Goal: Information Seeking & Learning: Compare options

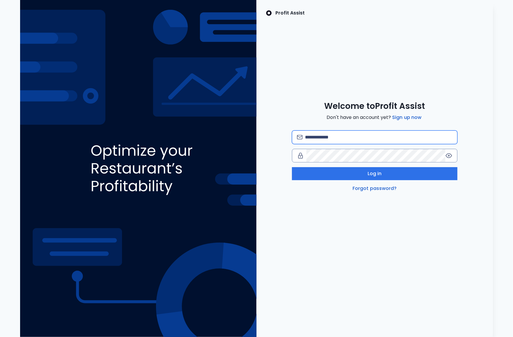
click at [351, 138] on input "email" at bounding box center [378, 137] width 147 height 13
type input "**********"
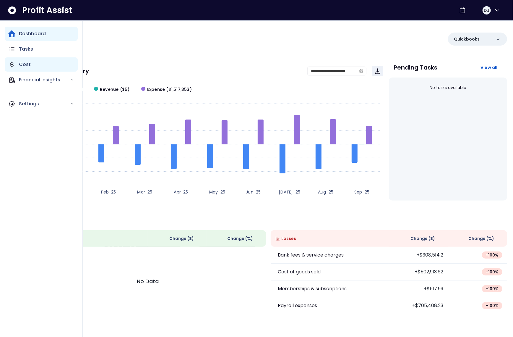
click at [14, 65] on icon "Main navigation" at bounding box center [11, 64] width 7 height 7
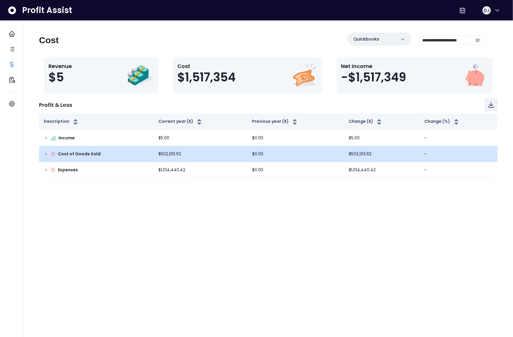
click at [41, 152] on td "Cost of Goods Sold" at bounding box center [96, 154] width 115 height 16
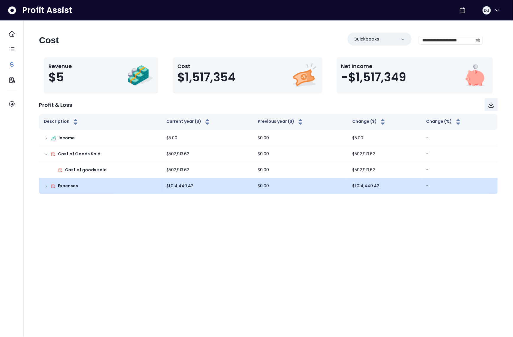
click at [58, 183] on p "Expenses" at bounding box center [68, 186] width 20 height 6
click at [46, 190] on td "Expenses" at bounding box center [100, 186] width 123 height 16
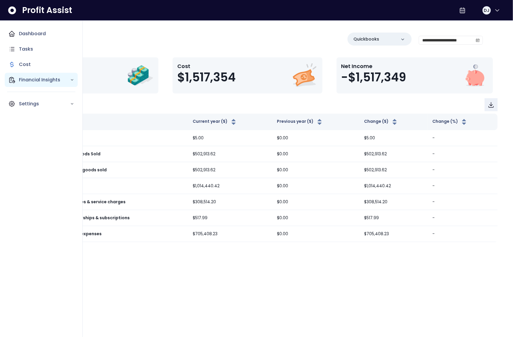
click at [36, 81] on p "Financial Insights" at bounding box center [44, 79] width 51 height 7
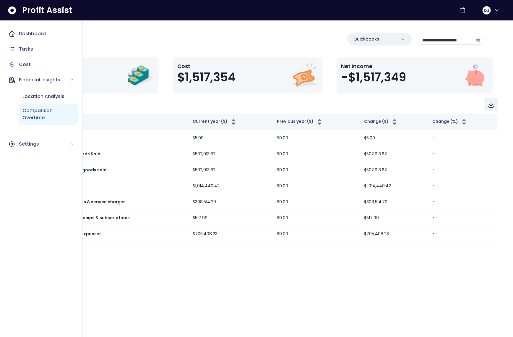
click at [42, 112] on p "Comparison Overtime" at bounding box center [48, 114] width 52 height 14
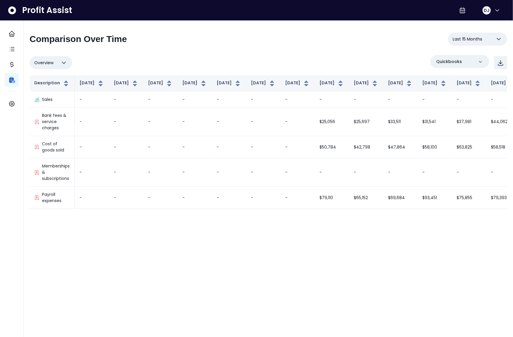
drag, startPoint x: 458, startPoint y: 218, endPoint x: 493, endPoint y: 218, distance: 34.9
click at [493, 215] on div "**********" at bounding box center [268, 118] width 489 height 194
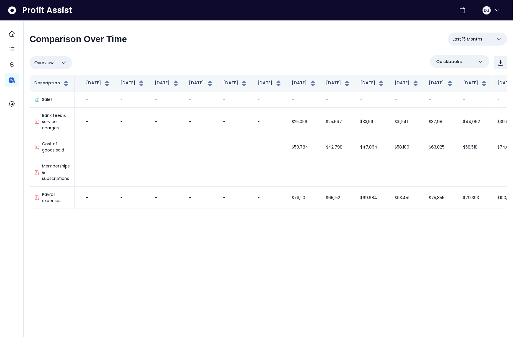
scroll to position [0, 37]
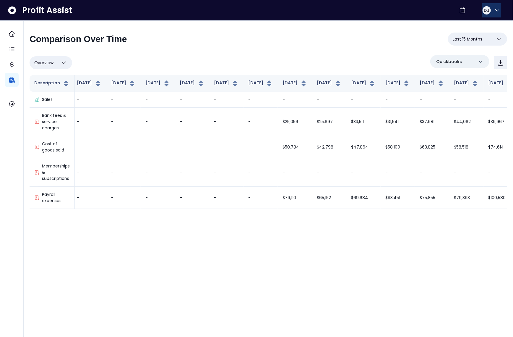
click at [483, 13] on div "DJ" at bounding box center [487, 10] width 8 height 8
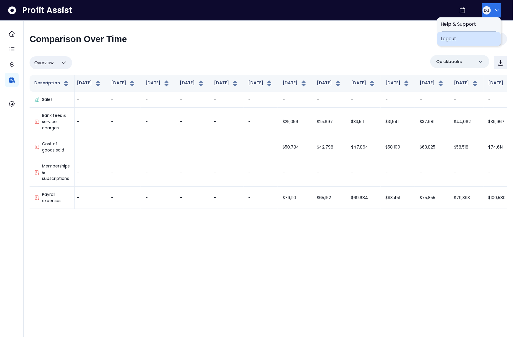
click at [478, 34] on div "Logout" at bounding box center [469, 39] width 64 height 14
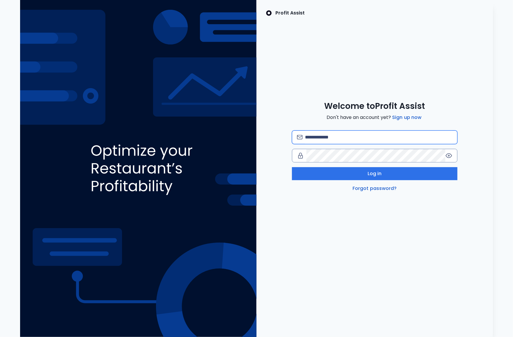
click at [362, 135] on input "email" at bounding box center [378, 137] width 147 height 13
type input "**********"
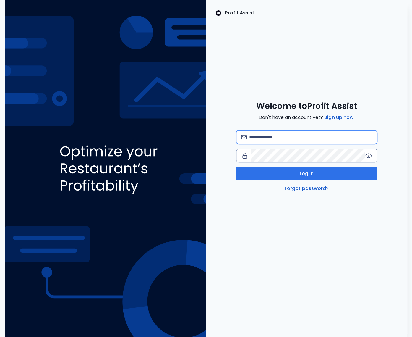
click at [268, 136] on input "email" at bounding box center [310, 137] width 123 height 13
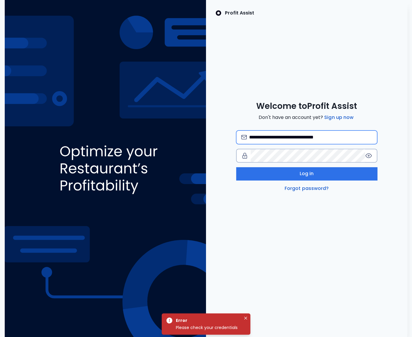
click at [320, 137] on input "**********" at bounding box center [310, 137] width 123 height 13
type input "**********"
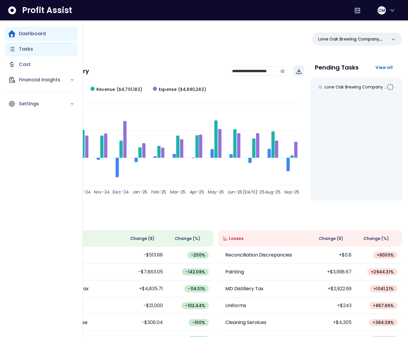
click at [11, 53] on div "Tasks" at bounding box center [41, 49] width 73 height 14
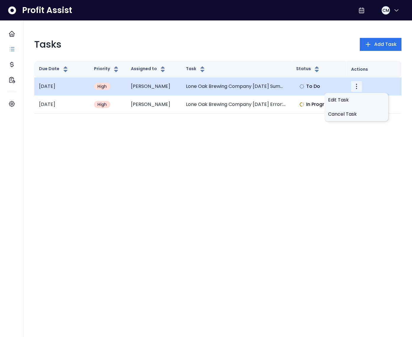
click at [357, 85] on icon "More" at bounding box center [356, 86] width 7 height 7
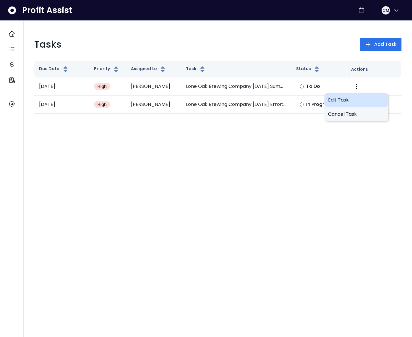
click at [347, 97] on span "Edit Task" at bounding box center [356, 99] width 57 height 7
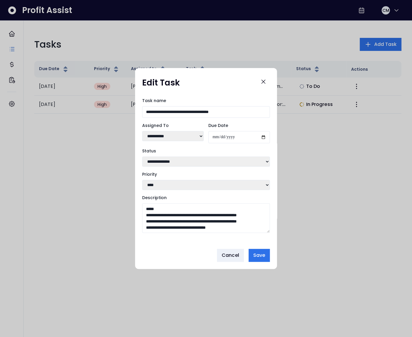
click at [177, 139] on select "**********" at bounding box center [172, 136] width 61 height 10
select select "***"
click at [142, 131] on select "**********" at bounding box center [172, 136] width 61 height 10
click at [258, 252] on button "Save" at bounding box center [259, 255] width 21 height 13
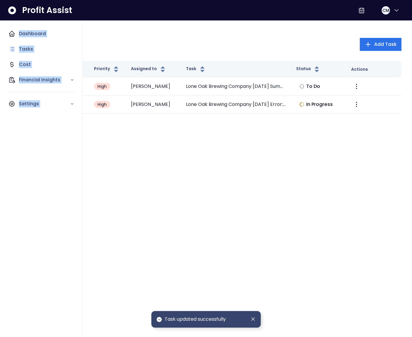
click at [3, 21] on div "Dashboard Tasks Cost Financial Insights Settings Profit Assist CM Tasks Add Tas…" at bounding box center [206, 62] width 412 height 124
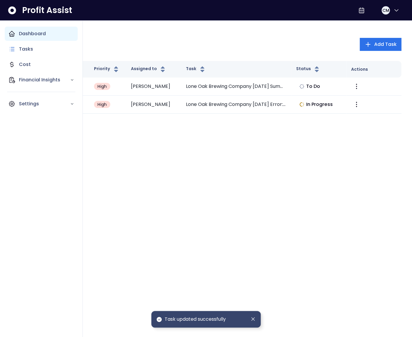
click at [18, 27] on div "Dashboard" at bounding box center [41, 34] width 73 height 14
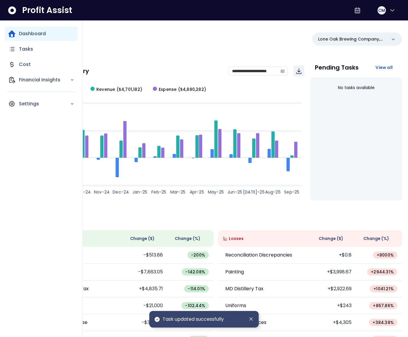
click at [42, 37] on p "Dashboard" at bounding box center [32, 33] width 27 height 7
click at [31, 50] on p "Tasks" at bounding box center [26, 49] width 14 height 7
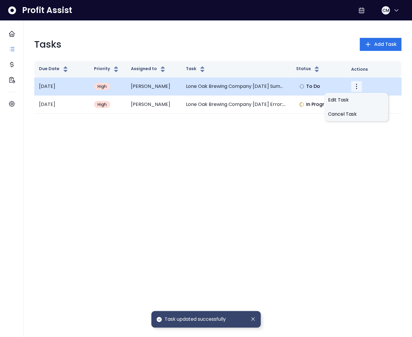
click at [357, 85] on icon "More" at bounding box center [356, 86] width 7 height 7
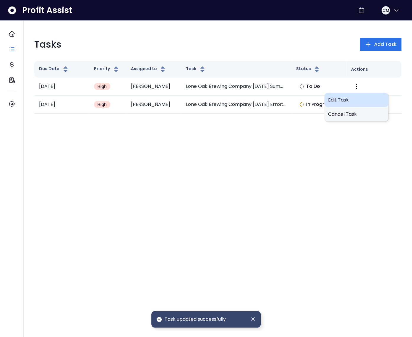
click at [332, 100] on span "Edit Task" at bounding box center [356, 99] width 57 height 7
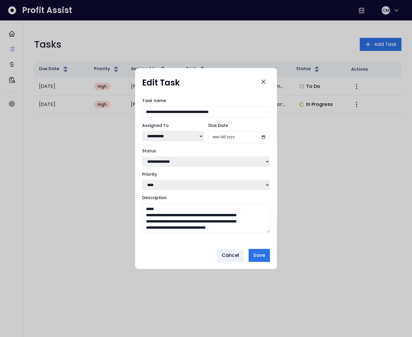
click at [176, 137] on select "**********" at bounding box center [172, 136] width 61 height 10
select select "***"
click at [142, 131] on select "**********" at bounding box center [172, 136] width 61 height 10
click at [261, 257] on span "Save" at bounding box center [259, 254] width 12 height 7
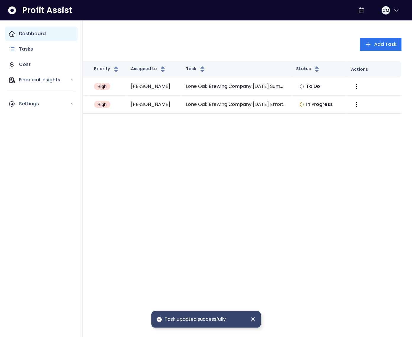
click at [18, 35] on div "Dashboard" at bounding box center [41, 34] width 73 height 14
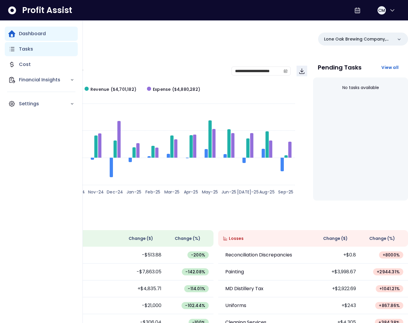
click at [22, 48] on p "Tasks" at bounding box center [26, 49] width 14 height 7
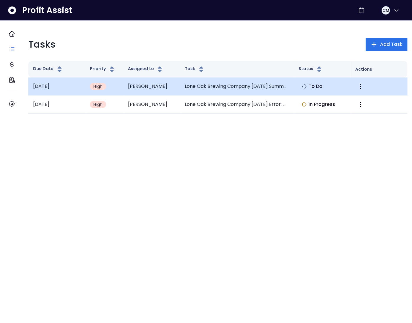
click at [218, 85] on td "Lone Oak Brewing Company July 2025 Summary" at bounding box center [237, 86] width 114 height 18
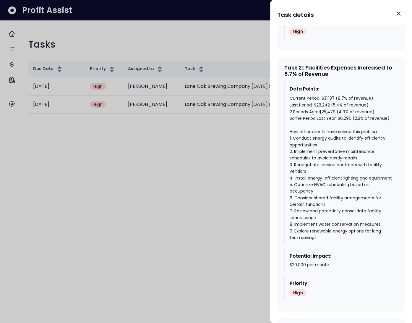
scroll to position [487, 0]
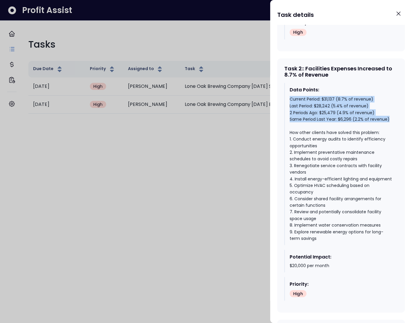
drag, startPoint x: 390, startPoint y: 139, endPoint x: 289, endPoint y: 119, distance: 103.5
click at [289, 119] on div "Data Points: Current Period: $31,137 (8.7% of revenue) Last Period: $28,242 (5.…" at bounding box center [340, 164] width 113 height 162
click at [306, 120] on div "Current Period: $31,137 (8.7% of revenue) Last Period: $28,242 (5.4% of revenue…" at bounding box center [341, 169] width 103 height 146
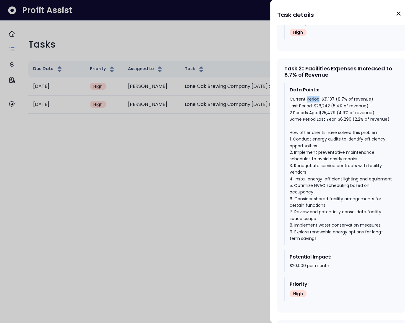
click at [306, 120] on div "Current Period: $31,137 (8.7% of revenue) Last Period: $28,242 (5.4% of revenue…" at bounding box center [341, 169] width 103 height 146
click at [307, 119] on div "Current Period: $31,137 (8.7% of revenue) Last Period: $28,242 (5.4% of revenue…" at bounding box center [341, 169] width 103 height 146
click at [329, 118] on div "Current Period: $31,137 (8.7% of revenue) Last Period: $28,242 (5.4% of revenue…" at bounding box center [341, 169] width 103 height 146
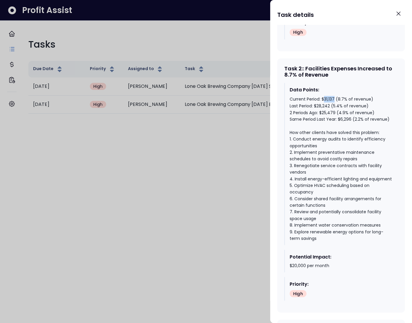
click at [329, 118] on div "Current Period: $31,137 (8.7% of revenue) Last Period: $28,242 (5.4% of revenue…" at bounding box center [341, 169] width 103 height 146
click at [341, 119] on div "Current Period: $31,137 (8.7% of revenue) Last Period: $28,242 (5.4% of revenue…" at bounding box center [341, 169] width 103 height 146
click at [321, 125] on div "Current Period: $31,137 (8.7% of revenue) Last Period: $28,242 (5.4% of revenue…" at bounding box center [341, 169] width 103 height 146
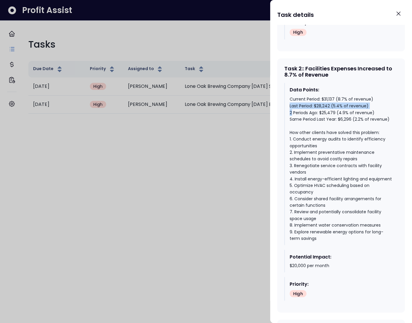
click at [321, 125] on div "Current Period: $31,137 (8.7% of revenue) Last Period: $28,242 (5.4% of revenue…" at bounding box center [341, 169] width 103 height 146
click at [323, 125] on div "Current Period: $31,137 (8.7% of revenue) Last Period: $28,242 (5.4% of revenue…" at bounding box center [341, 169] width 103 height 146
click at [334, 126] on div "Current Period: $31,137 (8.7% of revenue) Last Period: $28,242 (5.4% of revenue…" at bounding box center [341, 169] width 103 height 146
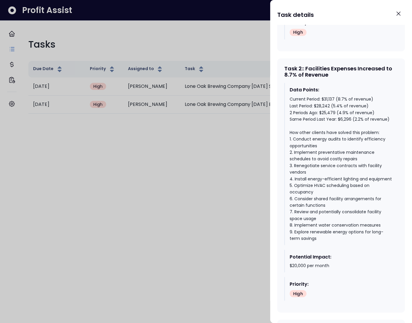
click at [221, 134] on div at bounding box center [206, 161] width 412 height 323
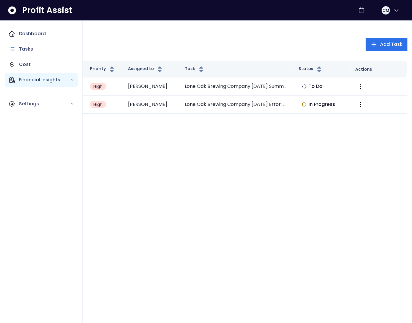
click at [24, 80] on p "Financial Insights" at bounding box center [44, 79] width 51 height 7
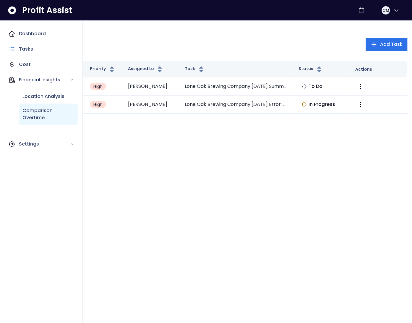
click at [46, 116] on p "Comparison Overtime" at bounding box center [48, 114] width 52 height 14
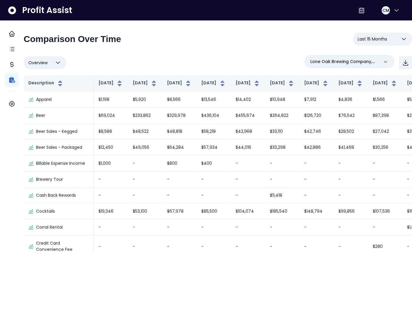
click at [383, 37] on button "Last 15 Months" at bounding box center [382, 39] width 59 height 13
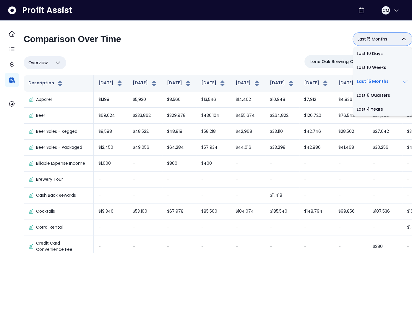
click at [255, 62] on div "Overview Overview % of cost % of sales % of budget ******** Lone Oak Brewing Co…" at bounding box center [218, 62] width 388 height 15
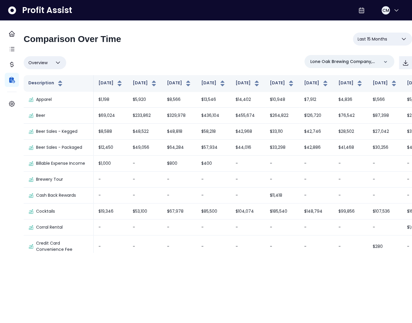
click at [236, 59] on div "Overview Overview % of cost % of sales % of budget ******** Lone Oak Brewing Co…" at bounding box center [218, 62] width 388 height 15
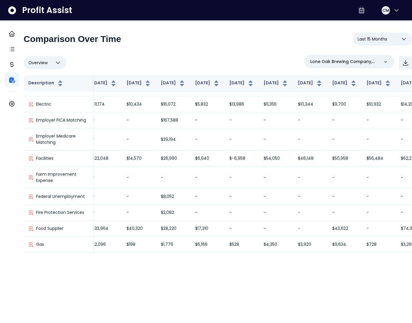
scroll to position [891, 167]
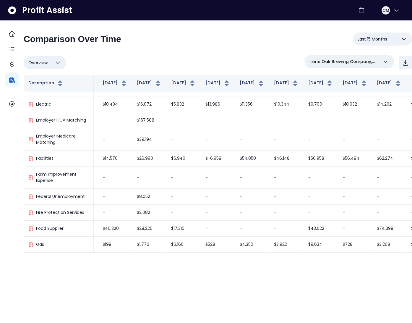
click at [262, 58] on div "Overview Overview % of cost % of sales % of budget ******** Lone Oak Brewing Co…" at bounding box center [218, 62] width 388 height 15
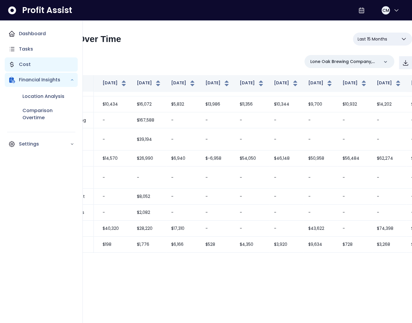
click at [27, 61] on p "Cost" at bounding box center [25, 64] width 12 height 7
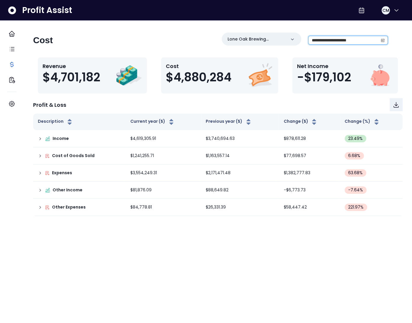
click at [371, 42] on input "**********" at bounding box center [343, 40] width 69 height 8
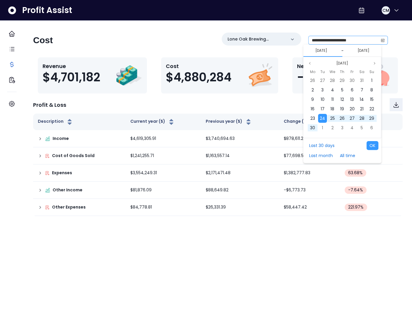
click at [381, 41] on icon "calendar" at bounding box center [383, 40] width 4 height 4
click at [348, 64] on button "[DATE]" at bounding box center [342, 63] width 17 height 7
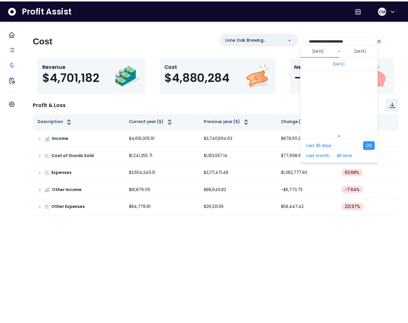
scroll to position [3957, 0]
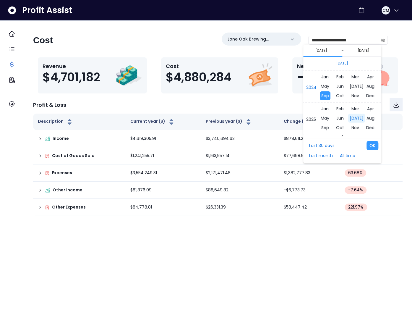
click at [353, 118] on span "Jul" at bounding box center [356, 117] width 17 height 9
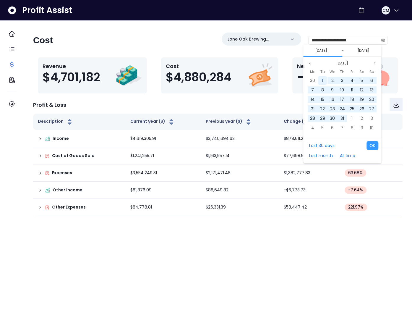
click at [326, 79] on div "1" at bounding box center [322, 80] width 9 height 9
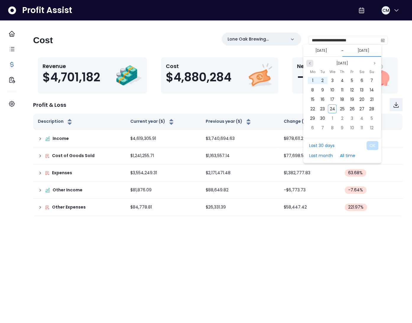
click at [308, 61] on icon "page previous" at bounding box center [310, 63] width 4 height 4
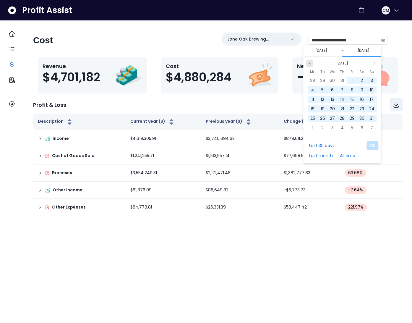
click at [309, 61] on icon "page previous" at bounding box center [310, 63] width 4 height 4
click at [344, 118] on div "31" at bounding box center [342, 118] width 9 height 9
click at [374, 145] on button "OK" at bounding box center [372, 145] width 12 height 9
type input "**********"
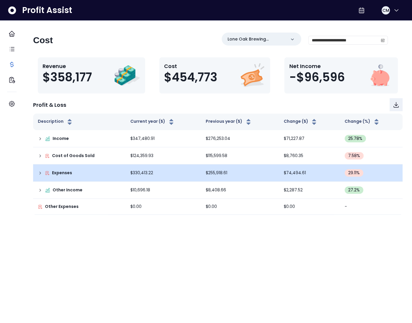
click at [43, 173] on icon at bounding box center [40, 173] width 5 height 5
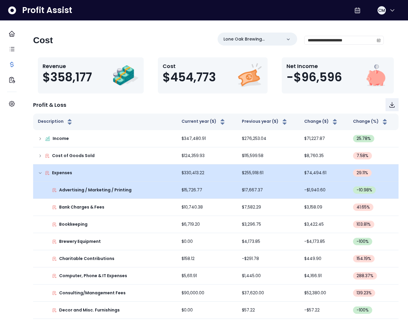
scroll to position [217, 0]
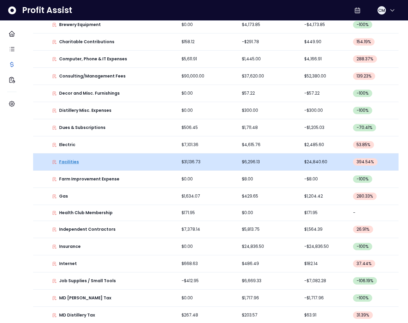
click at [79, 161] on p "Facilities" at bounding box center [69, 162] width 20 height 6
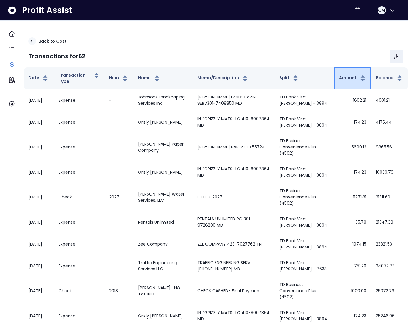
click at [343, 79] on button "Amount" at bounding box center [352, 78] width 27 height 7
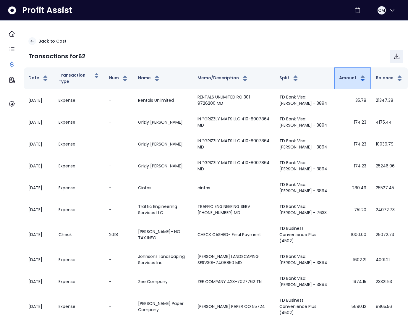
click at [343, 79] on button "Amount" at bounding box center [352, 78] width 27 height 7
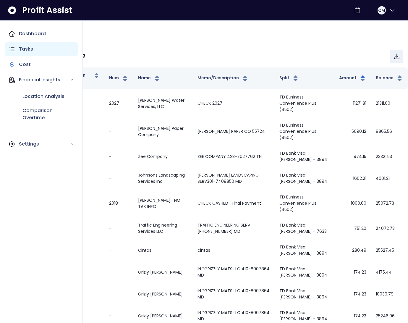
click at [13, 48] on icon "Main navigation" at bounding box center [11, 49] width 7 height 7
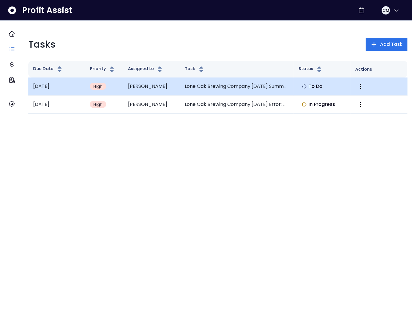
click at [213, 89] on td "Lone Oak Brewing Company July 2025 Summary" at bounding box center [237, 86] width 114 height 18
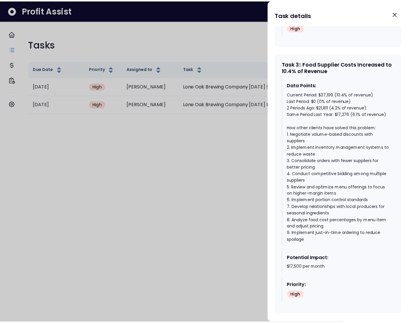
scroll to position [758, 0]
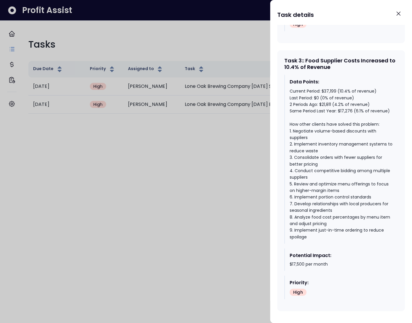
click at [317, 122] on div "Current Period: $37,199 (10.4% of revenue) Last Period: $0 (0% of revenue) 2 Pe…" at bounding box center [341, 164] width 103 height 152
click at [222, 123] on div at bounding box center [206, 161] width 412 height 323
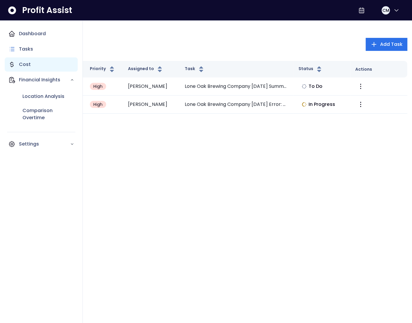
click at [26, 64] on p "Cost" at bounding box center [25, 64] width 12 height 7
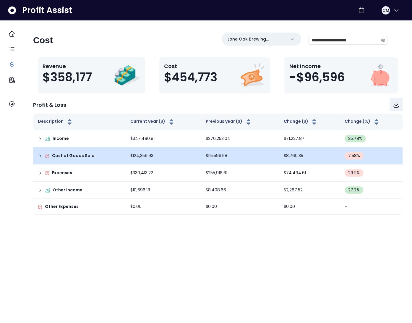
click at [43, 155] on icon at bounding box center [40, 155] width 5 height 5
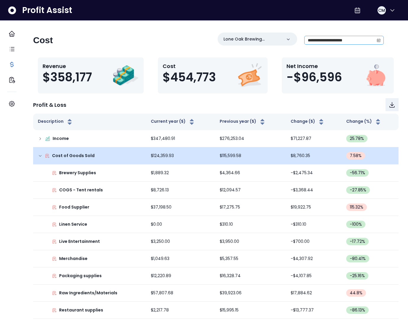
click at [377, 41] on div "**********" at bounding box center [343, 40] width 79 height 9
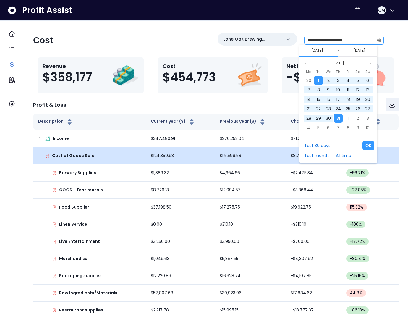
click at [376, 40] on icon "calendar" at bounding box center [378, 40] width 4 height 4
click at [305, 62] on icon "page previous" at bounding box center [306, 63] width 4 height 4
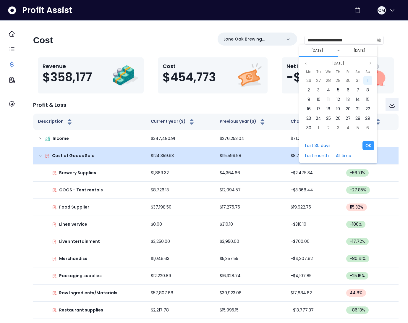
click at [365, 79] on div "1" at bounding box center [367, 80] width 9 height 9
click at [308, 79] on span "30" at bounding box center [308, 80] width 5 height 6
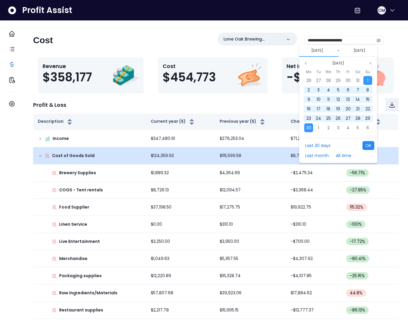
click at [365, 145] on button "OK" at bounding box center [368, 145] width 12 height 9
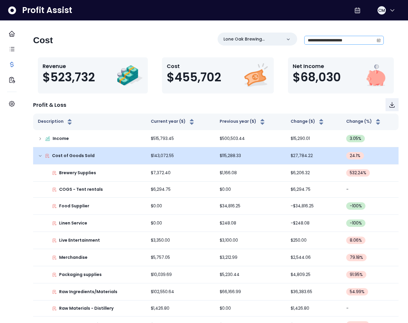
click at [376, 40] on icon "calendar" at bounding box center [378, 40] width 4 height 4
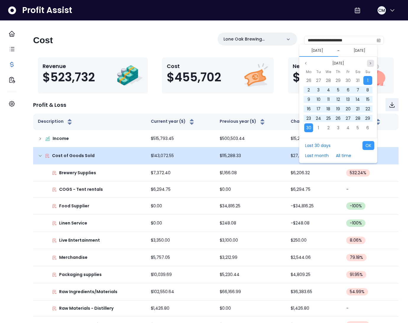
click at [370, 61] on button "Next month" at bounding box center [370, 63] width 7 height 7
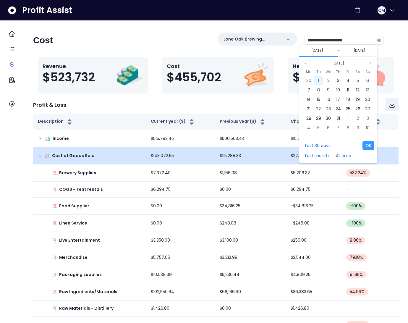
click at [316, 79] on div "1" at bounding box center [318, 80] width 9 height 9
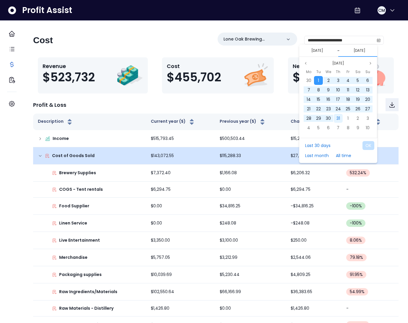
click at [338, 116] on span "31" at bounding box center [338, 118] width 4 height 6
click at [364, 145] on button "OK" at bounding box center [368, 145] width 12 height 9
type input "**********"
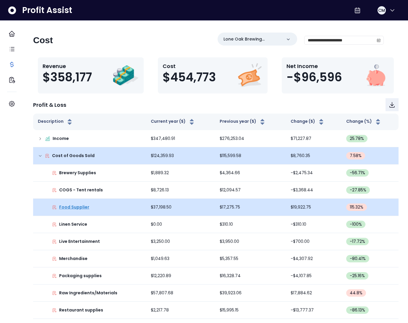
click at [77, 207] on p "Food Supplier" at bounding box center [74, 207] width 30 height 6
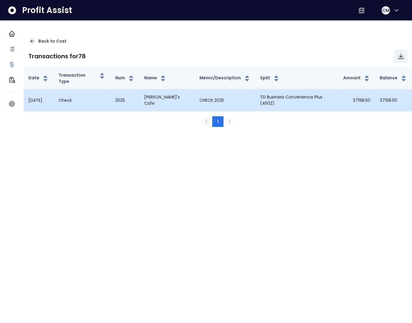
click at [161, 92] on td "Sasun's Cafe" at bounding box center [167, 100] width 56 height 22
click at [195, 92] on td "CHECK 2025" at bounding box center [225, 100] width 61 height 22
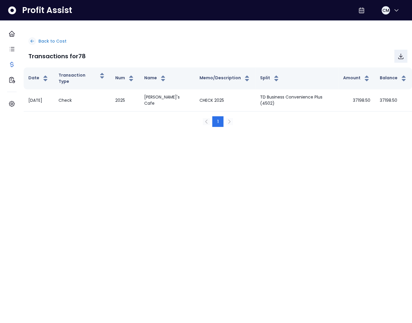
click at [58, 41] on p "Back to Cost" at bounding box center [52, 41] width 28 height 6
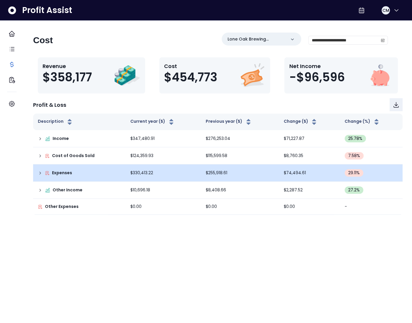
click at [43, 174] on icon at bounding box center [40, 173] width 5 height 5
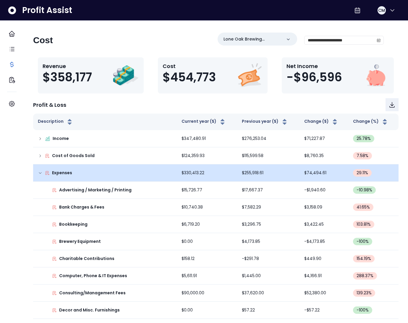
click at [375, 40] on span at bounding box center [378, 40] width 9 height 8
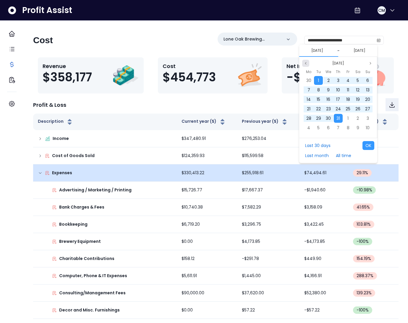
click at [307, 64] on button "Previous month" at bounding box center [305, 63] width 7 height 7
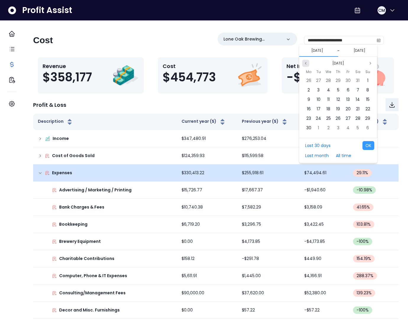
click at [307, 64] on button "Previous month" at bounding box center [305, 63] width 7 height 7
click at [321, 79] on div "1" at bounding box center [318, 80] width 9 height 9
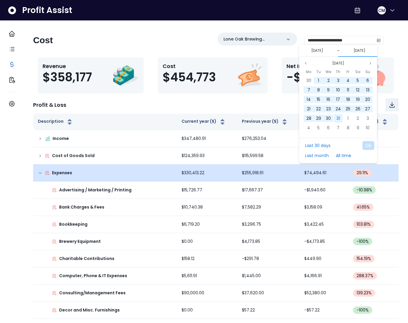
click at [339, 116] on span "31" at bounding box center [338, 118] width 4 height 6
click at [370, 145] on button "OK" at bounding box center [368, 145] width 12 height 9
type input "**********"
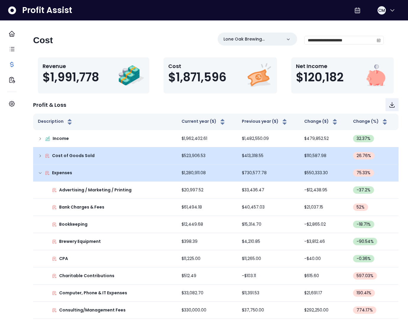
click at [43, 156] on icon at bounding box center [40, 155] width 5 height 5
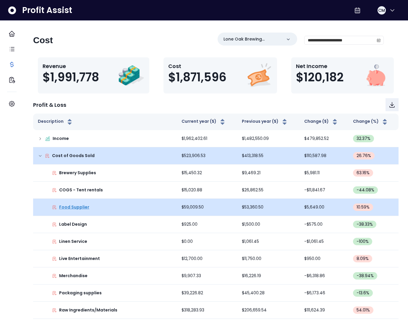
click at [85, 207] on p "Food Supplier" at bounding box center [74, 207] width 30 height 6
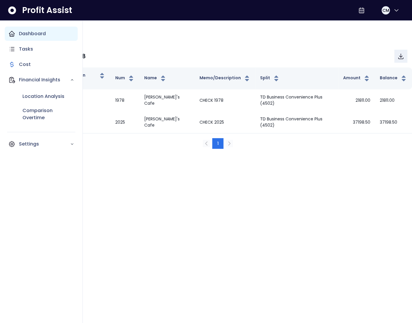
click at [17, 33] on div "Dashboard" at bounding box center [41, 34] width 73 height 14
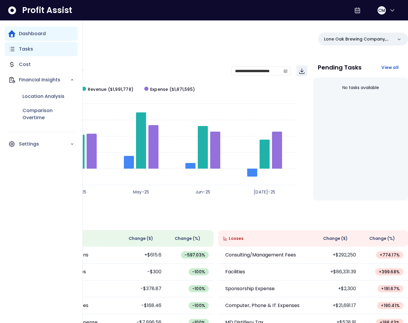
click at [11, 48] on icon "Main navigation" at bounding box center [11, 49] width 7 height 7
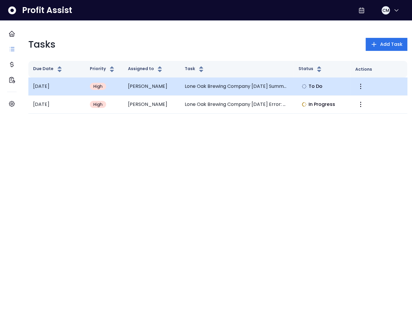
click at [209, 87] on td "Lone Oak Brewing Company July 2025 Summary" at bounding box center [237, 86] width 114 height 18
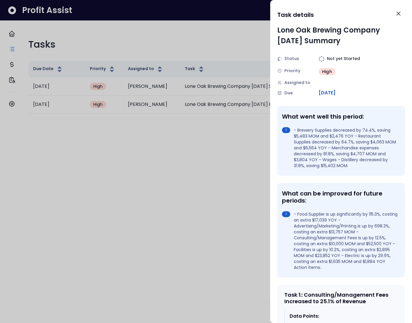
click at [244, 118] on div at bounding box center [206, 161] width 412 height 323
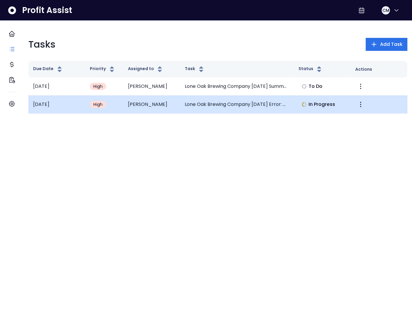
click at [228, 106] on td "Lone Oak Brewing Company July 2025 Error: Missing Billable Expense Income" at bounding box center [237, 104] width 114 height 18
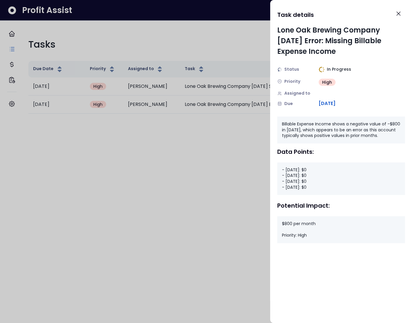
click at [215, 151] on div at bounding box center [206, 161] width 412 height 323
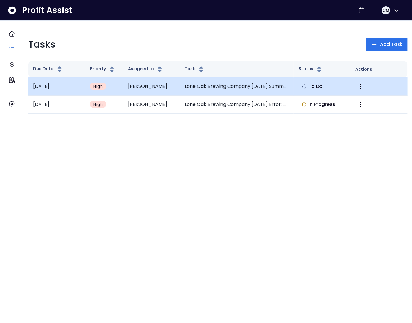
click at [240, 84] on td "Lone Oak Brewing Company July 2025 Summary" at bounding box center [237, 86] width 114 height 18
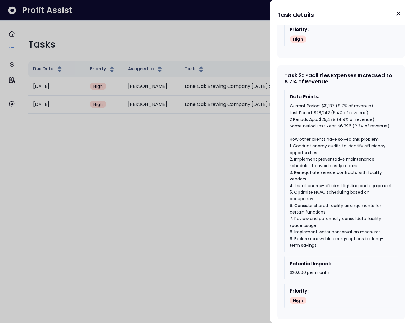
scroll to position [507, 0]
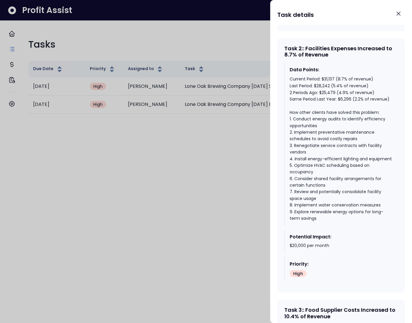
click at [256, 118] on div at bounding box center [206, 161] width 412 height 323
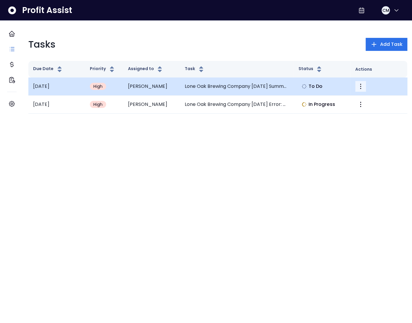
click at [357, 87] on icon "More" at bounding box center [360, 86] width 7 height 7
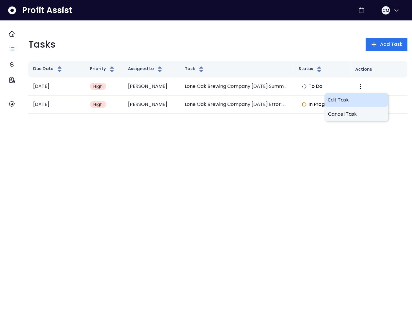
click at [343, 98] on span "Edit Task" at bounding box center [356, 99] width 57 height 7
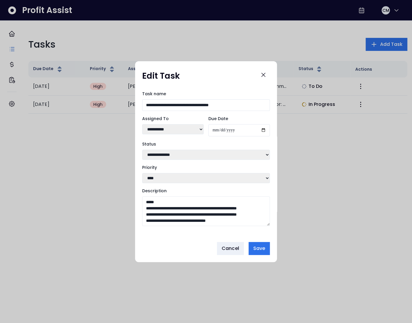
click at [171, 152] on select "**********" at bounding box center [206, 155] width 128 height 10
select select "*********"
click at [142, 150] on select "**********" at bounding box center [206, 155] width 128 height 10
click at [264, 248] on span "Save" at bounding box center [259, 248] width 12 height 7
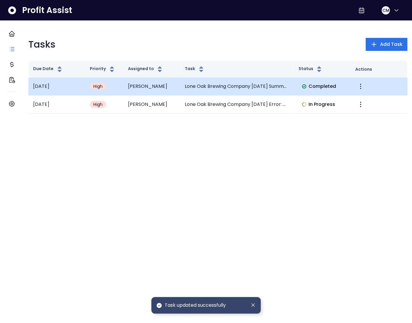
click at [192, 88] on td "Lone Oak Brewing Company July 2025 Summary" at bounding box center [237, 86] width 114 height 18
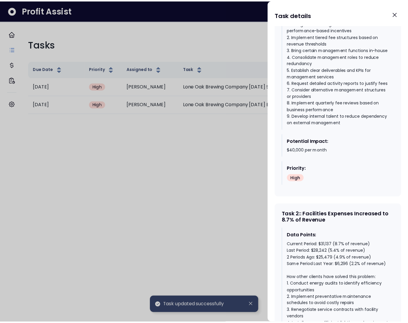
scroll to position [516, 0]
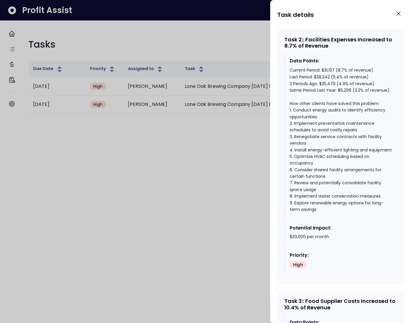
click at [254, 61] on div at bounding box center [206, 161] width 412 height 323
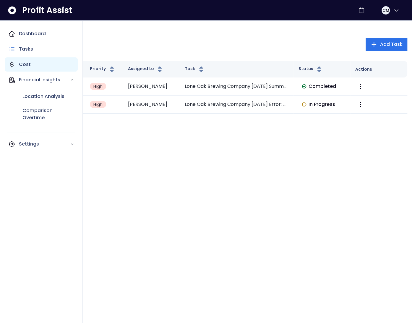
click at [15, 63] on icon "Main navigation" at bounding box center [11, 64] width 7 height 7
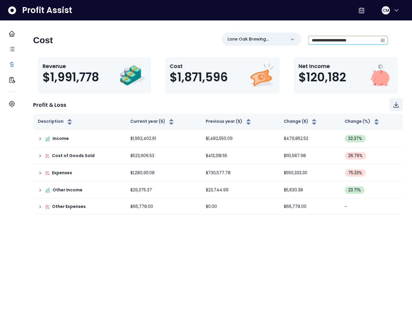
click at [381, 39] on icon "calendar" at bounding box center [383, 40] width 4 height 2
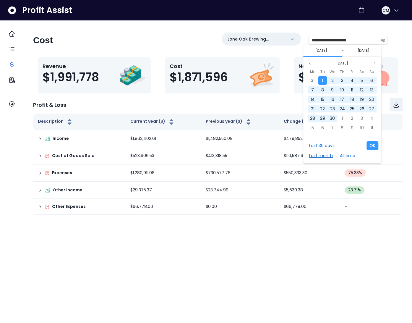
click at [322, 157] on button "Last month" at bounding box center [321, 155] width 30 height 9
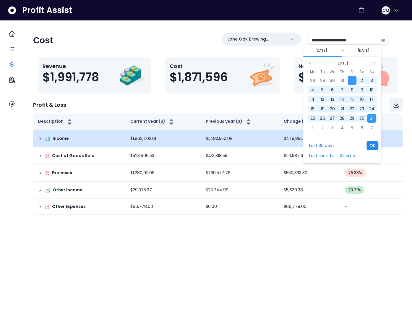
click at [374, 141] on button "OK" at bounding box center [372, 145] width 12 height 9
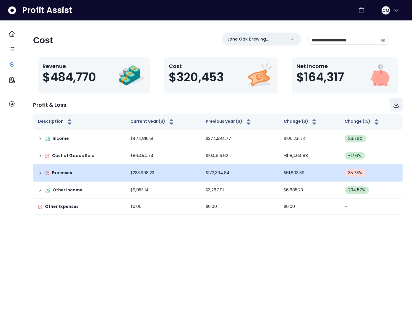
click at [43, 172] on icon at bounding box center [40, 173] width 5 height 5
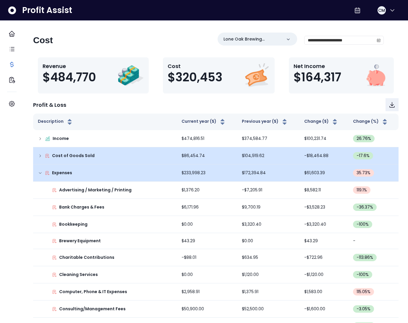
click at [43, 157] on icon at bounding box center [40, 155] width 5 height 5
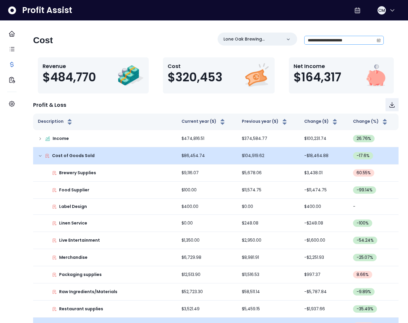
click at [376, 42] on icon "calendar" at bounding box center [378, 40] width 4 height 4
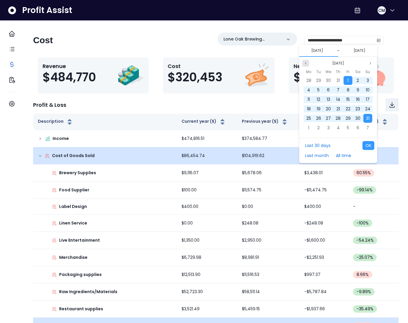
click at [305, 65] on icon "page previous" at bounding box center [306, 63] width 4 height 4
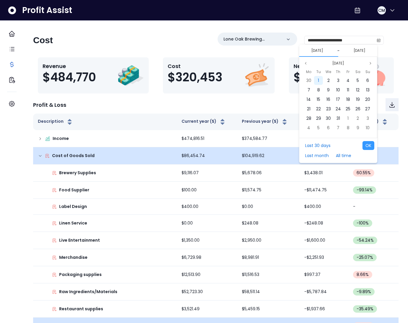
click at [319, 79] on div "1" at bounding box center [318, 80] width 9 height 9
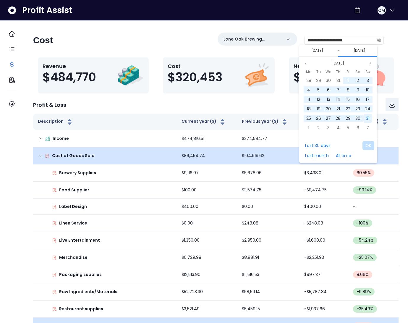
click at [369, 119] on span "31" at bounding box center [368, 118] width 4 height 6
click at [368, 142] on button "OK" at bounding box center [368, 145] width 12 height 9
type input "**********"
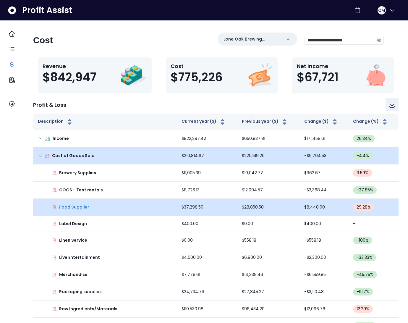
click at [85, 205] on p "Food Supplier" at bounding box center [74, 207] width 30 height 6
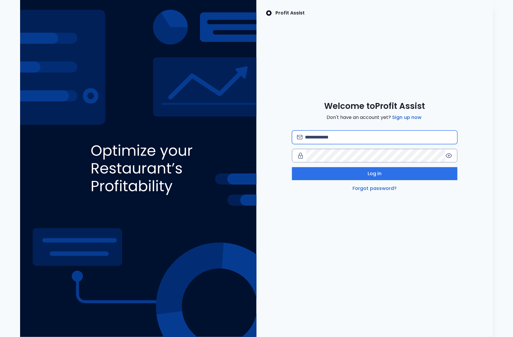
click at [330, 134] on input "email" at bounding box center [378, 137] width 147 height 13
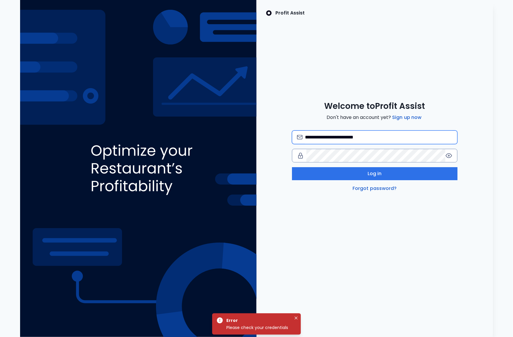
click at [364, 139] on input "**********" at bounding box center [378, 137] width 147 height 13
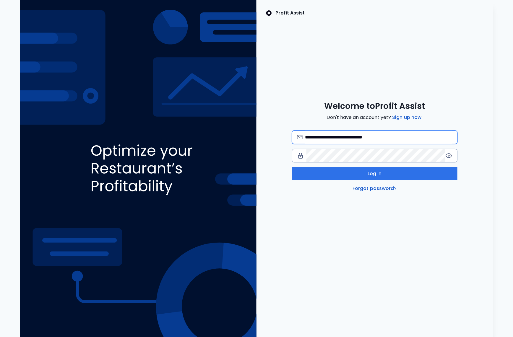
type input "**********"
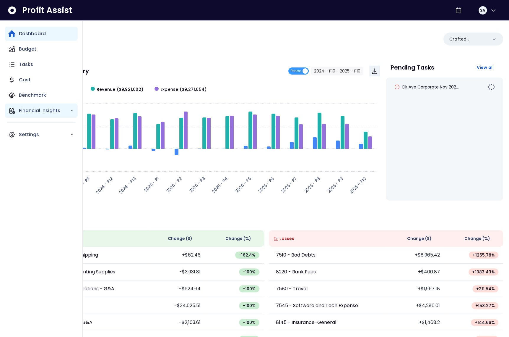
click at [23, 111] on p "Financial Insights" at bounding box center [44, 110] width 51 height 7
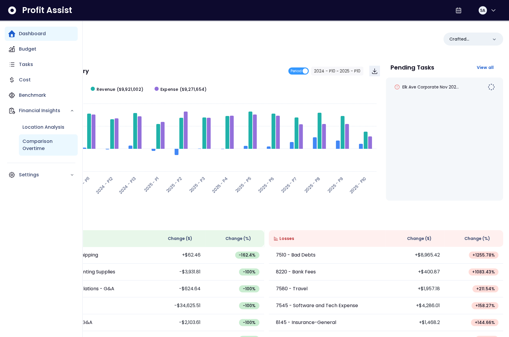
click at [38, 143] on p "Comparison Overtime" at bounding box center [48, 145] width 52 height 14
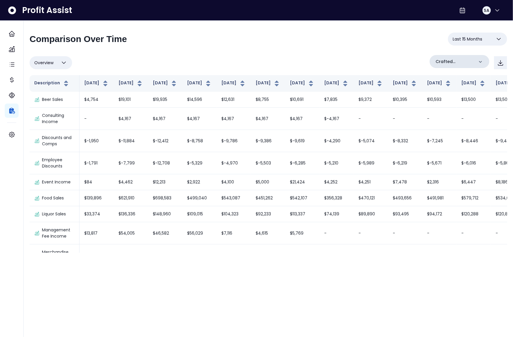
click at [467, 61] on p "Crafted Concepts" at bounding box center [455, 62] width 38 height 6
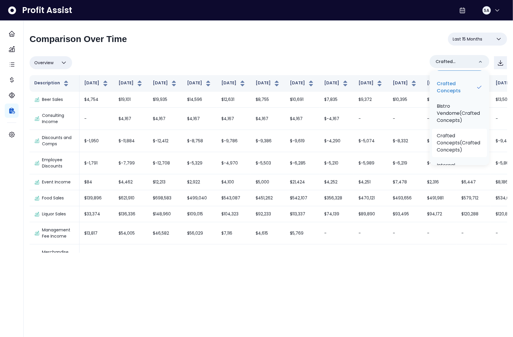
scroll to position [107, 0]
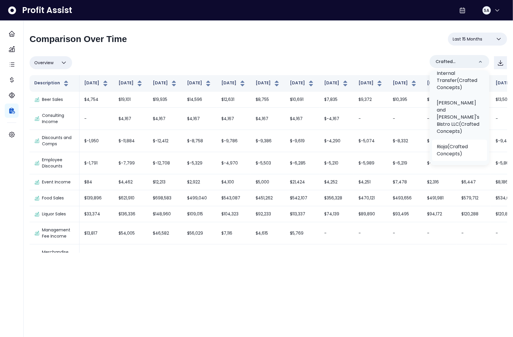
click at [456, 147] on p "Rioja(Crafted Concepts)" at bounding box center [460, 150] width 46 height 14
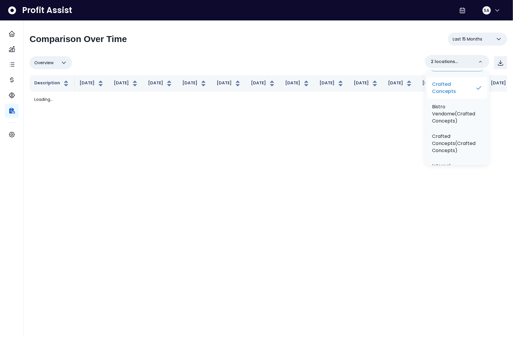
scroll to position [0, 0]
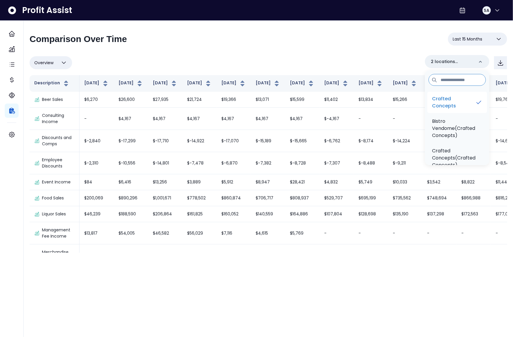
click at [459, 99] on p "Crafted Concepts" at bounding box center [453, 102] width 43 height 14
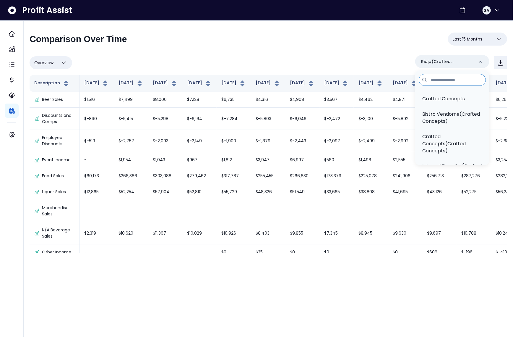
click at [363, 48] on div "**********" at bounding box center [269, 42] width 478 height 18
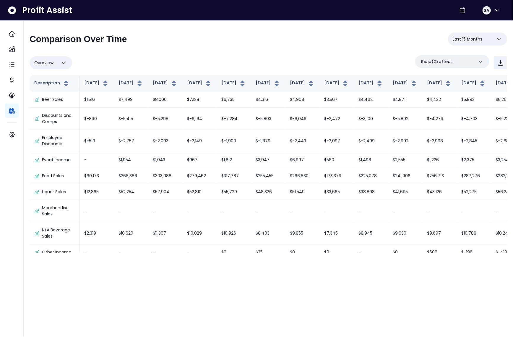
click at [469, 40] on span "Last 15 Months" at bounding box center [468, 38] width 30 height 7
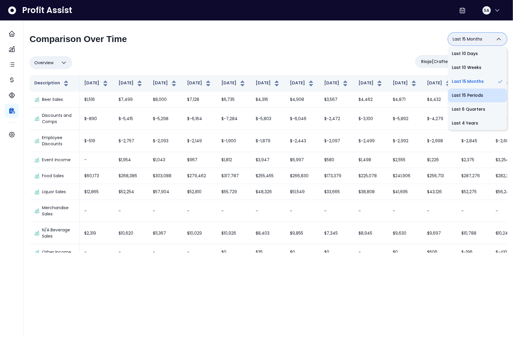
click at [466, 93] on li "Last 15 Periods" at bounding box center [477, 95] width 59 height 14
type input "**********"
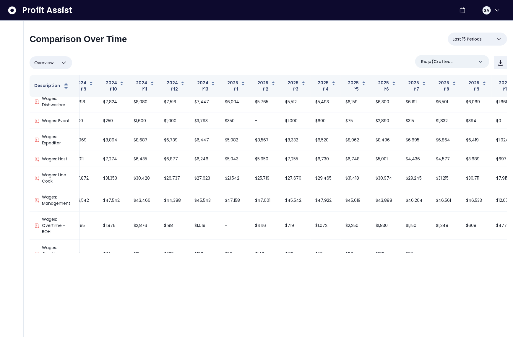
scroll to position [1379, 42]
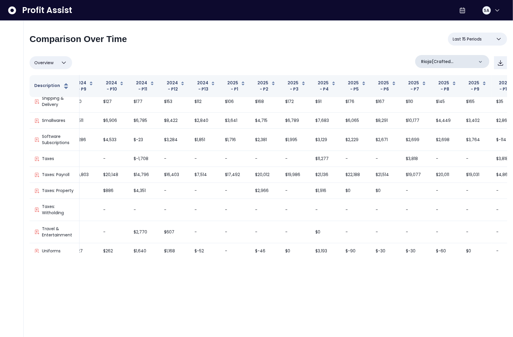
click at [460, 59] on p "Rioja(Crafted Concepts)" at bounding box center [447, 62] width 53 height 6
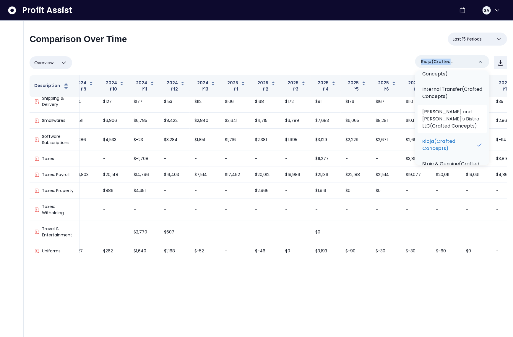
scroll to position [77, 0]
click at [451, 124] on p "Jen and Beth's Bistro LLC(Crafted Concepts)" at bounding box center [452, 118] width 60 height 21
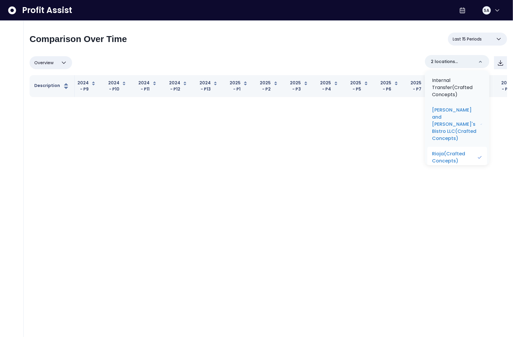
scroll to position [115, 0]
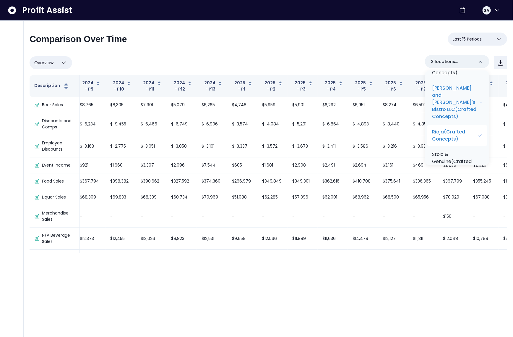
click at [460, 128] on p "Rioja(Crafted Concepts)" at bounding box center [454, 135] width 45 height 14
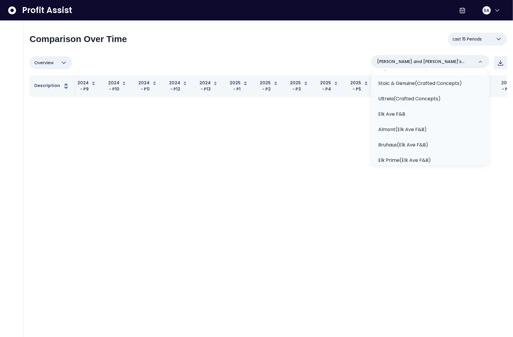
scroll to position [86, 0]
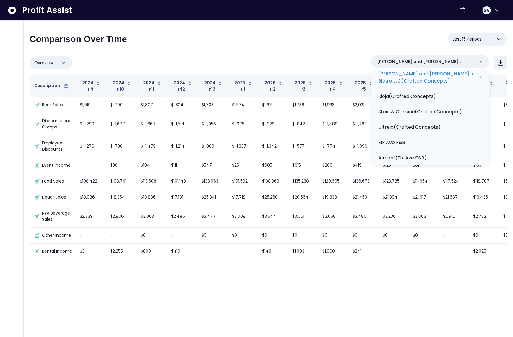
click at [346, 55] on div "Overview Overview % of cost % of sales % of budget ******** Jen and Beth's Bist…" at bounding box center [269, 62] width 478 height 15
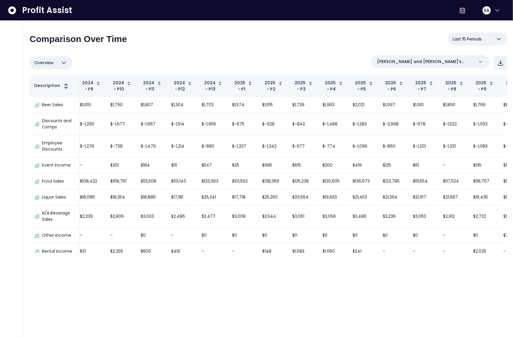
click at [345, 55] on div "Overview Overview % of cost % of sales % of budget ******** Jen and Beth's Bist…" at bounding box center [269, 62] width 478 height 15
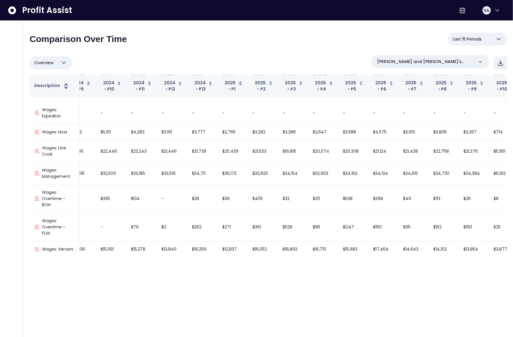
scroll to position [524, 45]
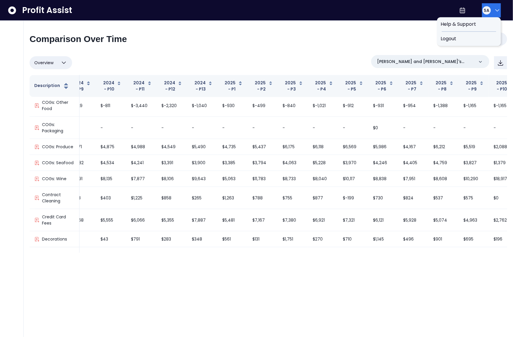
click at [485, 11] on span "SA" at bounding box center [486, 10] width 5 height 6
click at [479, 37] on span "Logout" at bounding box center [469, 38] width 57 height 7
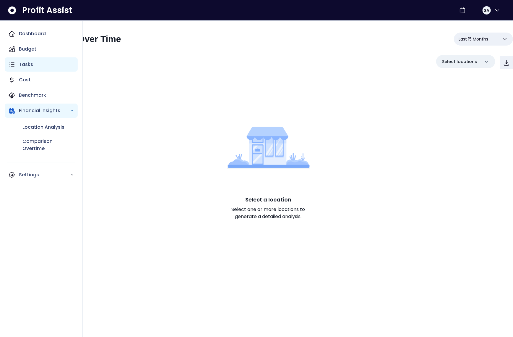
click at [16, 65] on div "Tasks" at bounding box center [41, 64] width 73 height 14
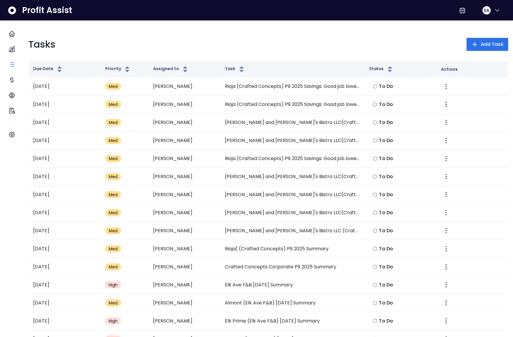
click at [194, 47] on div "Tasks Add Task" at bounding box center [268, 44] width 480 height 14
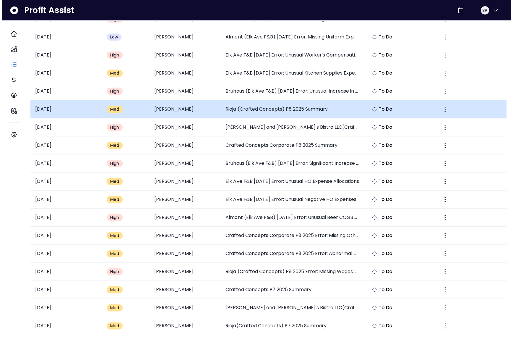
scroll to position [460, 0]
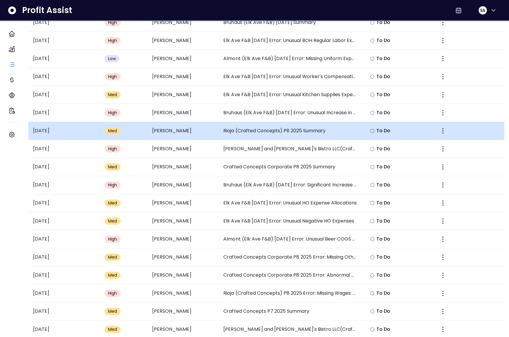
click at [268, 128] on td "Rioja (Crafted Concepts) P8 2025 Summary" at bounding box center [290, 131] width 143 height 18
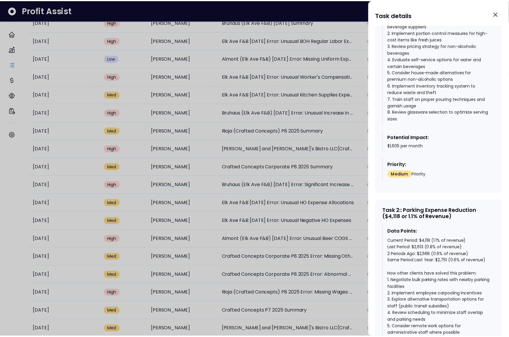
scroll to position [509, 0]
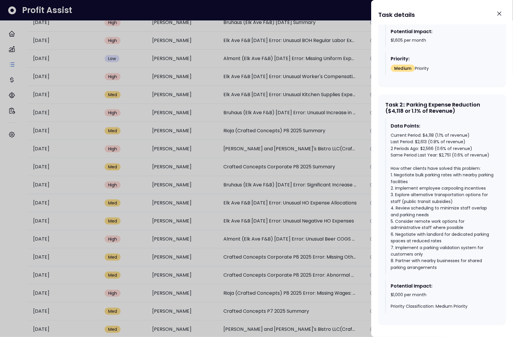
click at [333, 181] on div at bounding box center [256, 168] width 513 height 337
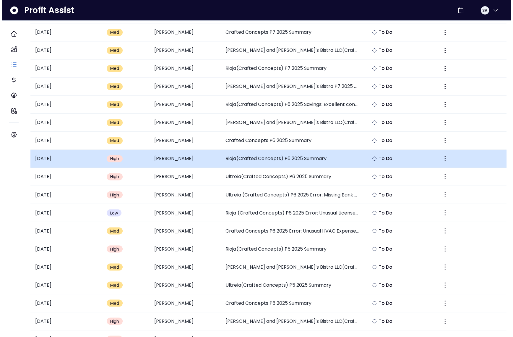
scroll to position [739, 0]
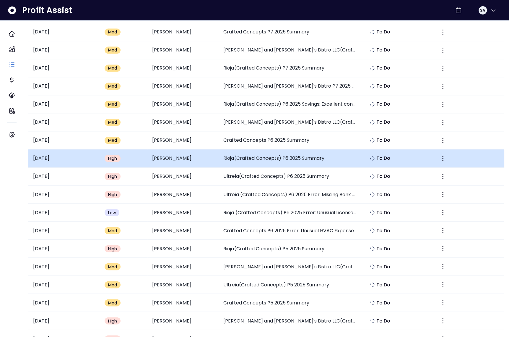
click at [282, 155] on td "Rioja(Crafted Concepts) P6 2025 Summary" at bounding box center [290, 158] width 143 height 18
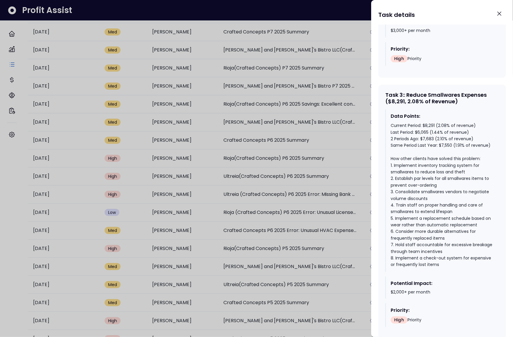
scroll to position [785, 0]
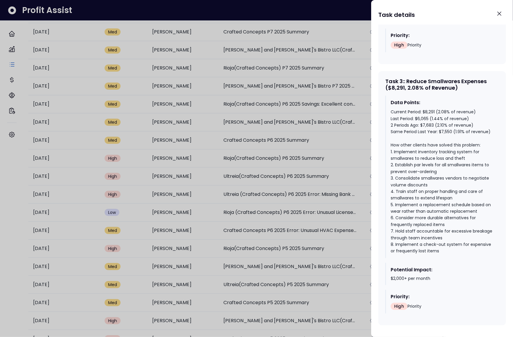
click at [330, 205] on div at bounding box center [256, 168] width 513 height 337
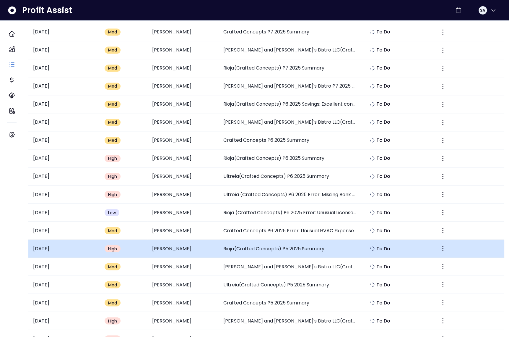
click at [289, 243] on td "Rioja(Crafted Concepts) P5 2025 Summary" at bounding box center [290, 248] width 143 height 18
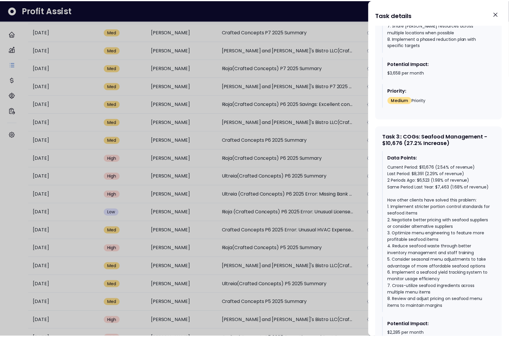
scroll to position [801, 0]
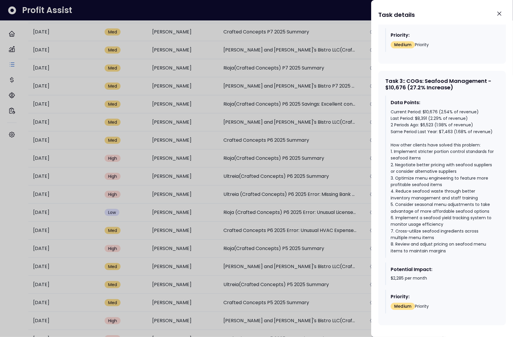
click at [313, 213] on div at bounding box center [256, 168] width 513 height 337
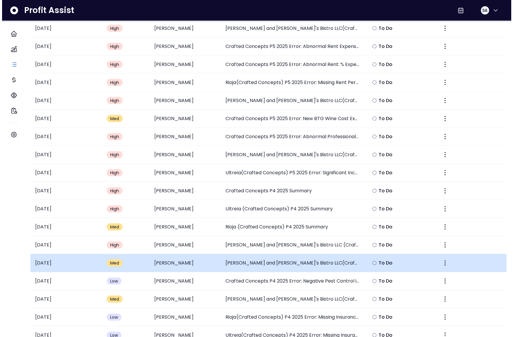
scroll to position [1059, 0]
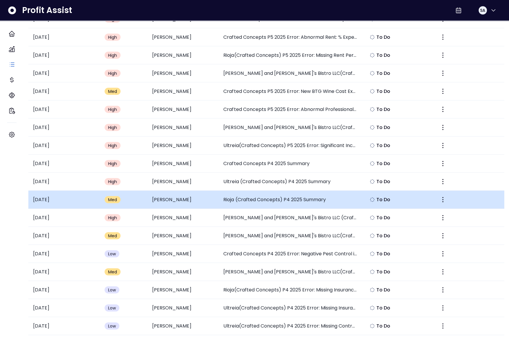
click at [288, 201] on td "Rioja (Crafted Concepts) P4 2025 Summary" at bounding box center [290, 200] width 143 height 18
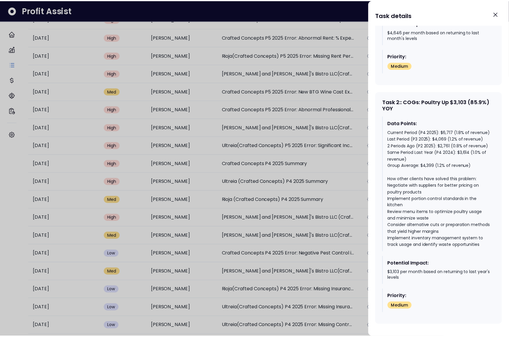
scroll to position [361, 0]
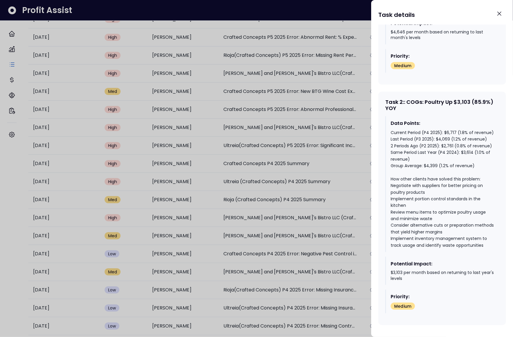
click at [298, 235] on div at bounding box center [256, 168] width 513 height 337
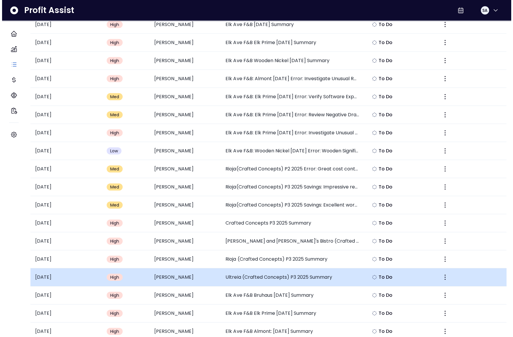
scroll to position [1546, 0]
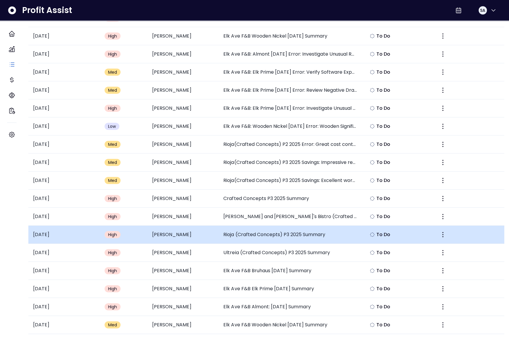
click at [296, 225] on td "Rioja (Crafted Concepts) P3 2025 Summary" at bounding box center [290, 234] width 143 height 18
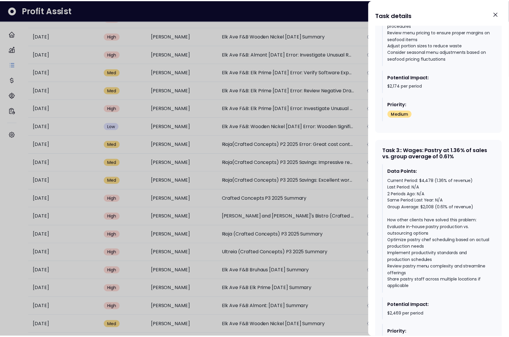
scroll to position [781, 0]
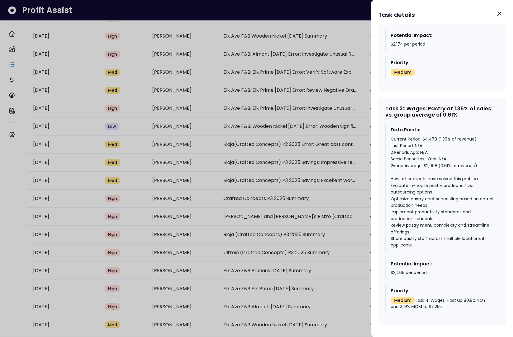
click at [315, 246] on div at bounding box center [256, 168] width 513 height 337
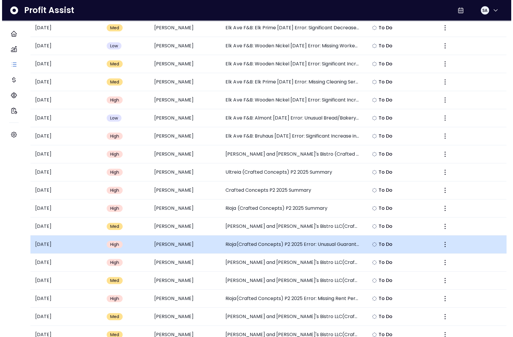
scroll to position [1958, 0]
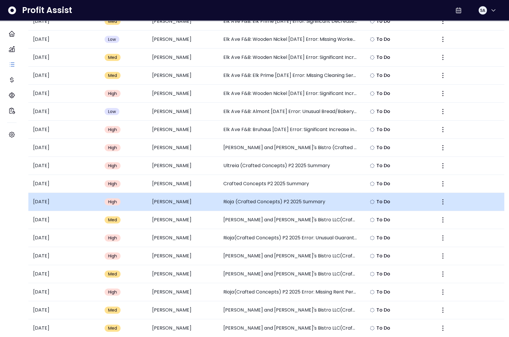
click at [285, 201] on td "Rioja (Crafted Concepts) P2 2025 Summary" at bounding box center [290, 202] width 143 height 18
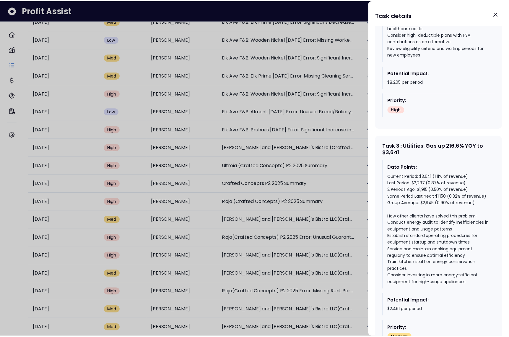
scroll to position [751, 0]
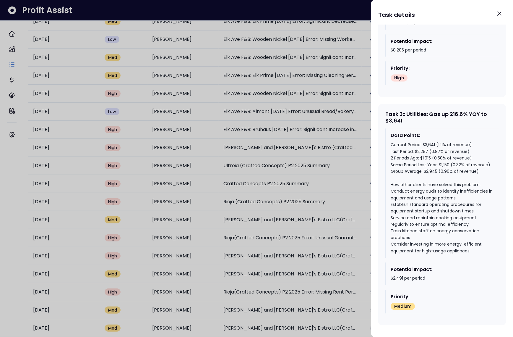
click at [332, 245] on div at bounding box center [256, 168] width 513 height 337
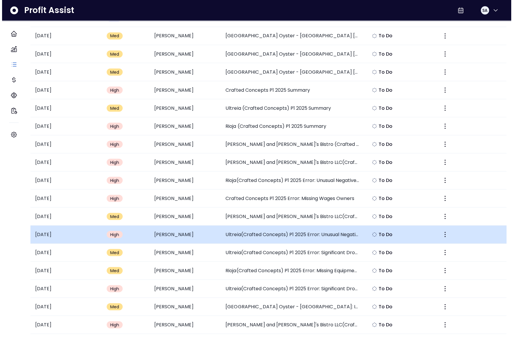
scroll to position [2737, 0]
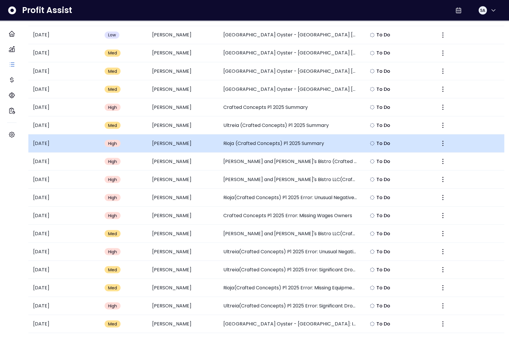
click at [282, 138] on td "Rioja (Crafted Concepts) P1 2025 Summary" at bounding box center [290, 143] width 143 height 18
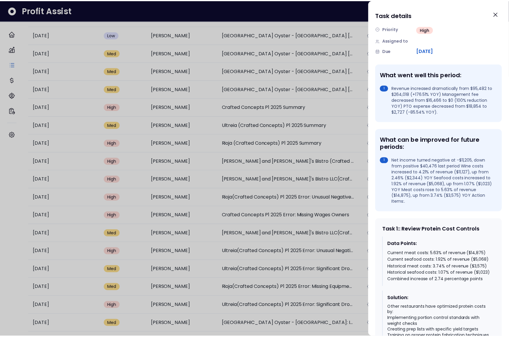
scroll to position [152, 0]
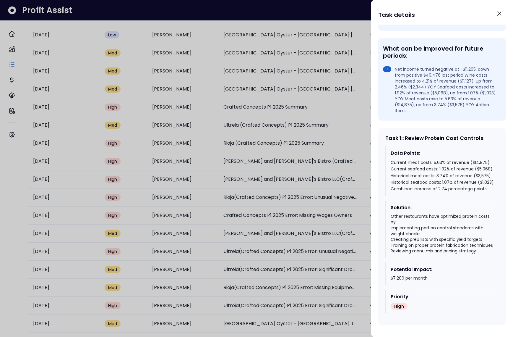
click at [281, 234] on div at bounding box center [256, 168] width 513 height 337
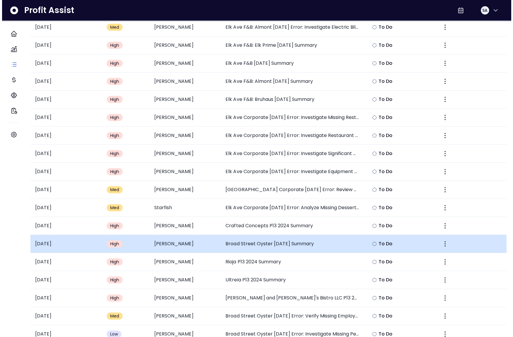
scroll to position [3856, 0]
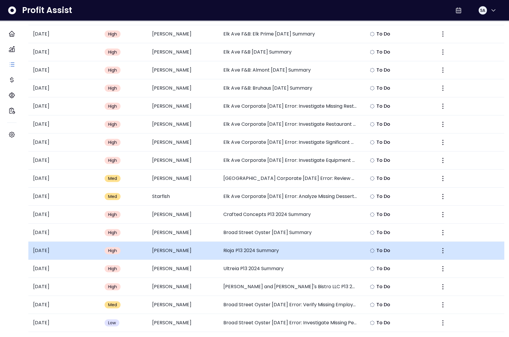
click at [285, 241] on td "Rioja P13 2024 Summary" at bounding box center [290, 250] width 143 height 18
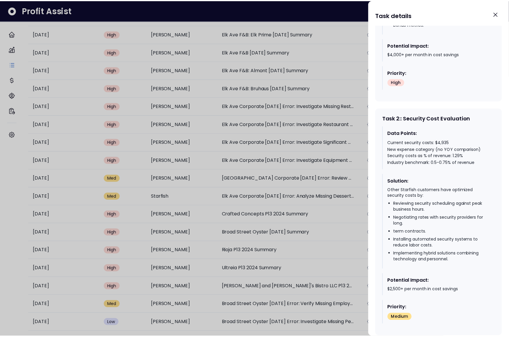
scroll to position [402, 0]
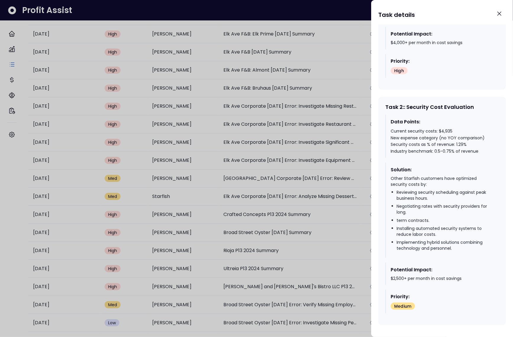
click at [297, 223] on div at bounding box center [256, 168] width 513 height 337
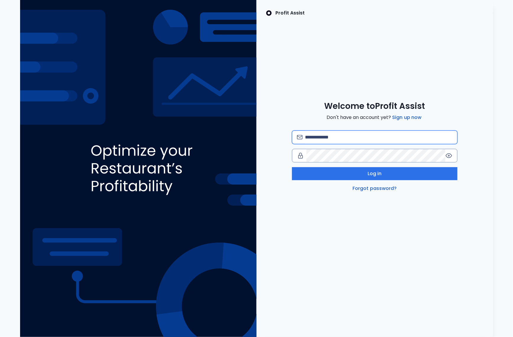
click at [375, 131] on input "email" at bounding box center [378, 137] width 147 height 13
type input "**********"
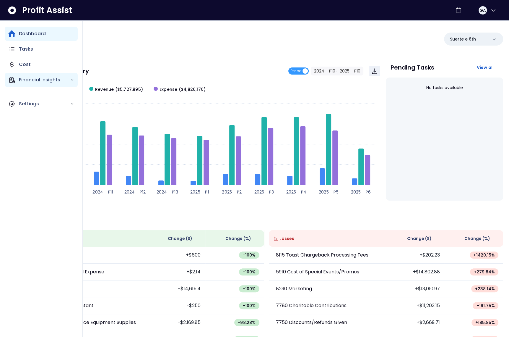
click at [43, 80] on p "Financial Insights" at bounding box center [44, 79] width 51 height 7
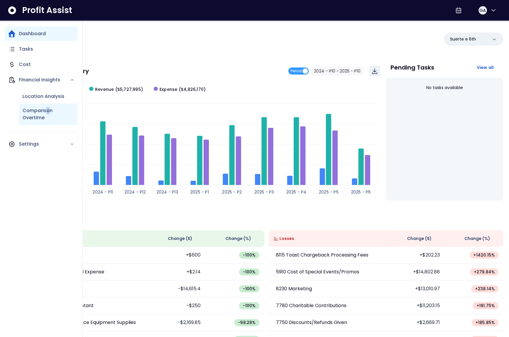
click at [47, 112] on p "Comparison Overtime" at bounding box center [48, 114] width 52 height 14
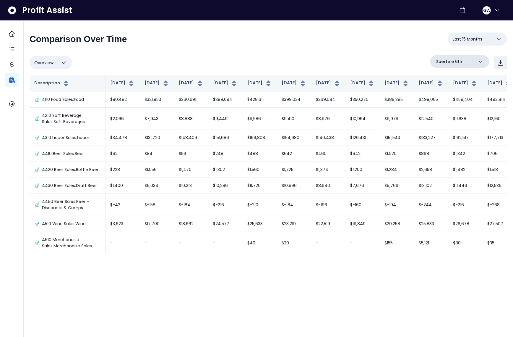
click at [463, 68] on div "Suerte e 6th" at bounding box center [459, 61] width 59 height 13
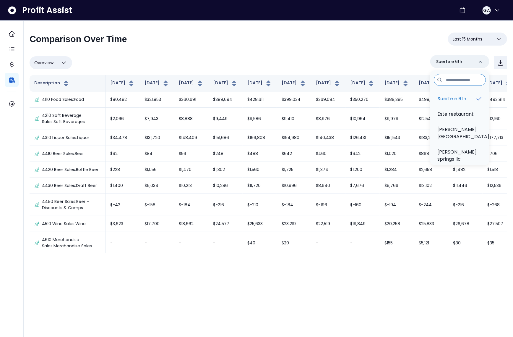
click at [477, 39] on span "Last 15 Months" at bounding box center [468, 38] width 30 height 7
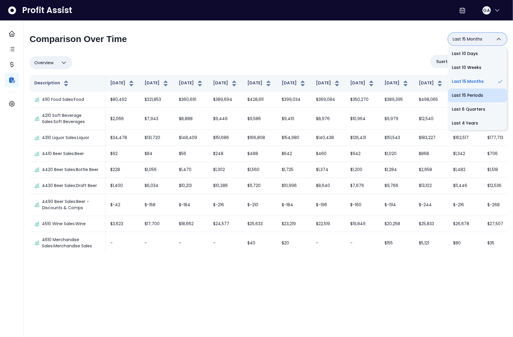
click at [474, 91] on li "Last 15 Periods" at bounding box center [477, 95] width 59 height 14
type input "**********"
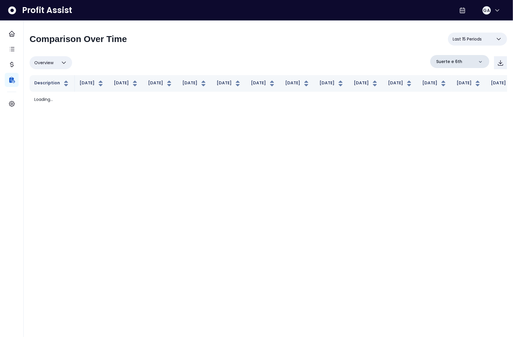
click at [453, 63] on p "Suerte e 6th" at bounding box center [449, 62] width 26 height 6
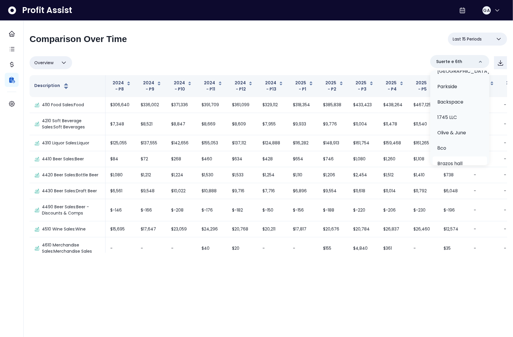
scroll to position [207, 0]
click at [460, 173] on li "dovetail" at bounding box center [460, 180] width 54 height 14
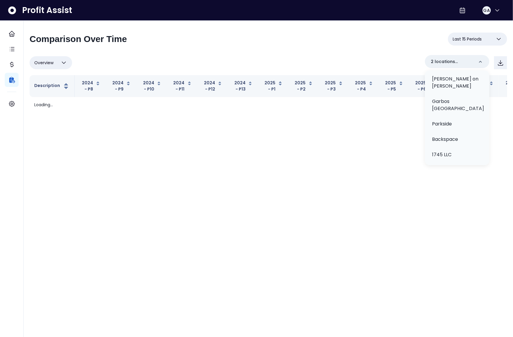
scroll to position [0, 0]
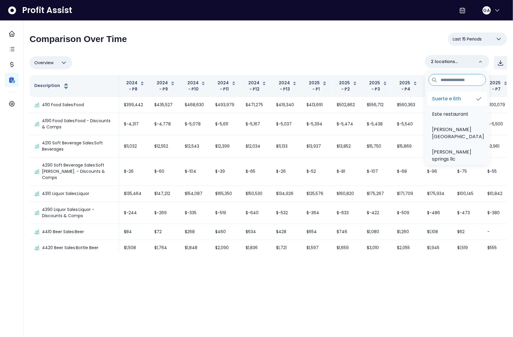
click at [455, 99] on p "Suerte e 6th" at bounding box center [446, 98] width 29 height 7
click at [334, 56] on div "Overview Overview % of cost % of sales % of budget ******** dovetail Suerte e 6…" at bounding box center [269, 62] width 478 height 15
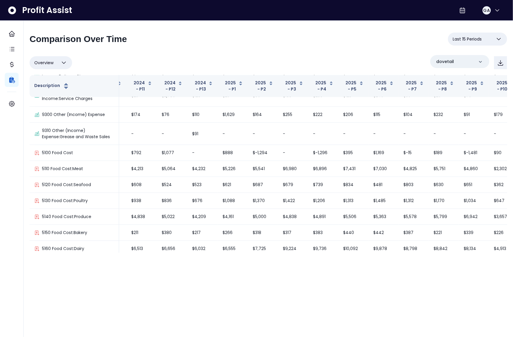
scroll to position [866, 84]
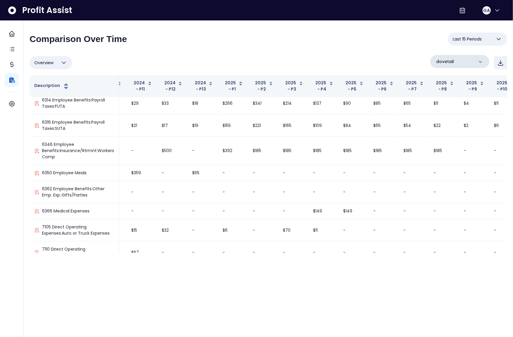
click at [454, 63] on div "dovetail" at bounding box center [459, 61] width 59 height 13
click at [457, 158] on li "lenoir" at bounding box center [460, 165] width 54 height 14
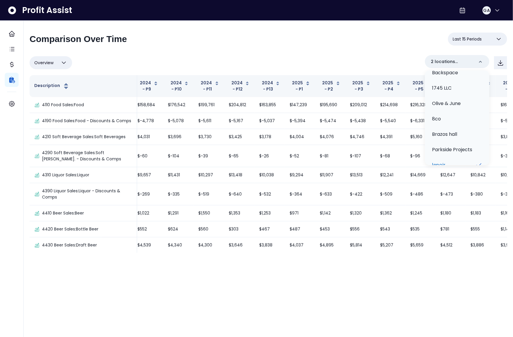
click at [457, 173] on li "dovetail" at bounding box center [457, 180] width 60 height 14
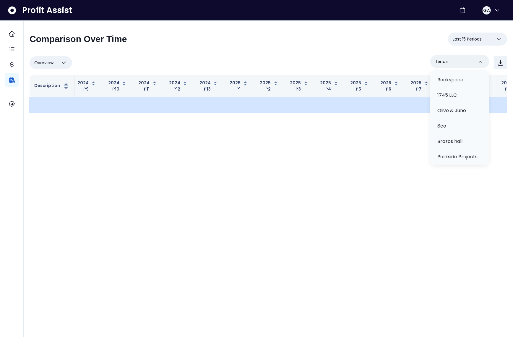
scroll to position [207, 0]
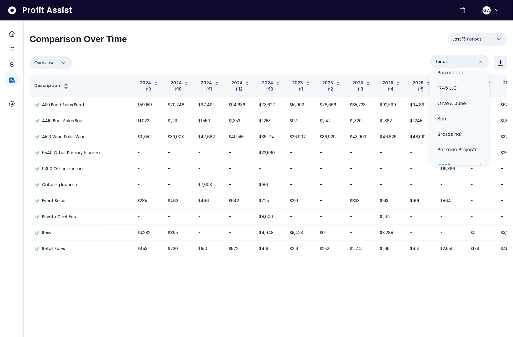
click at [362, 48] on div "**********" at bounding box center [269, 42] width 478 height 18
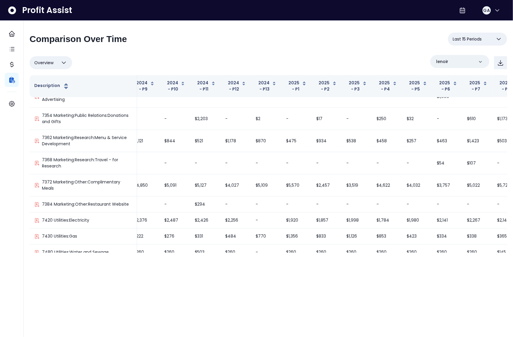
scroll to position [1064, 0]
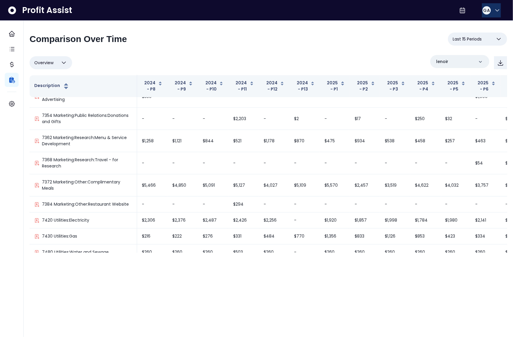
click at [487, 11] on span "GA" at bounding box center [486, 10] width 7 height 6
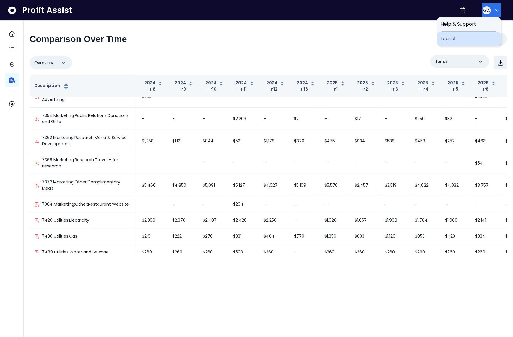
click at [481, 40] on span "Logout" at bounding box center [469, 38] width 57 height 7
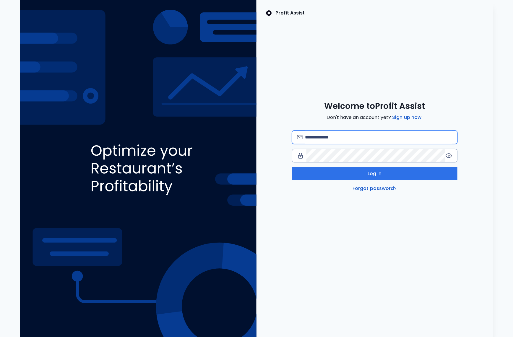
click at [363, 140] on input "email" at bounding box center [378, 137] width 147 height 13
type input "**********"
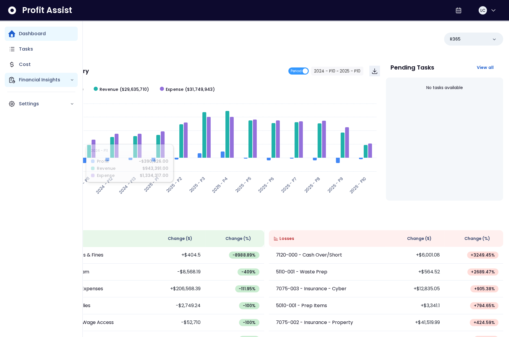
click at [18, 80] on div "Financial Insights" at bounding box center [41, 80] width 73 height 14
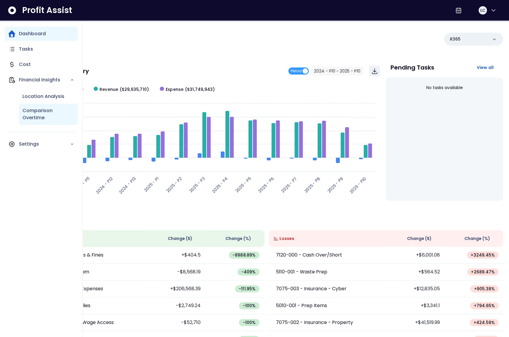
click at [35, 113] on p "Comparison Overtime" at bounding box center [48, 114] width 52 height 14
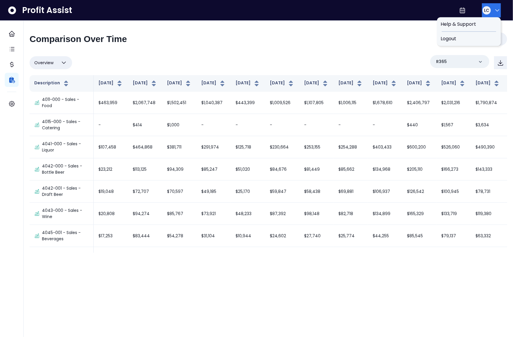
click at [486, 5] on button "LC" at bounding box center [491, 10] width 19 height 14
click at [486, 39] on span "Logout" at bounding box center [469, 38] width 57 height 7
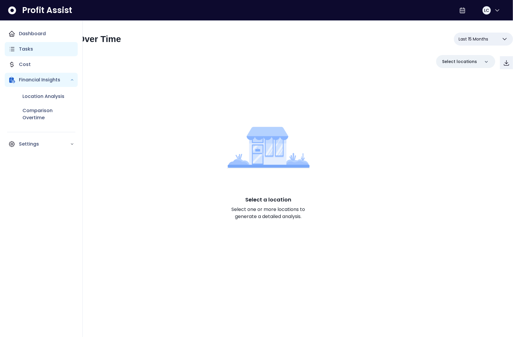
click at [13, 49] on icon "Main navigation" at bounding box center [12, 49] width 4 height 4
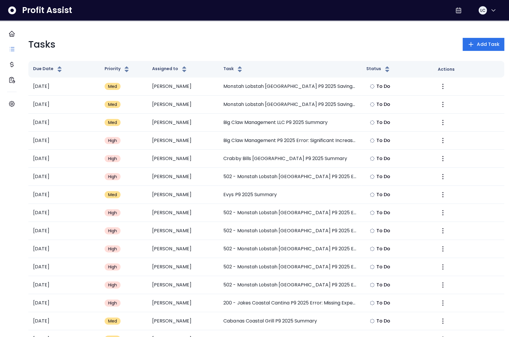
click at [338, 46] on div "Tasks Add Task" at bounding box center [266, 44] width 476 height 14
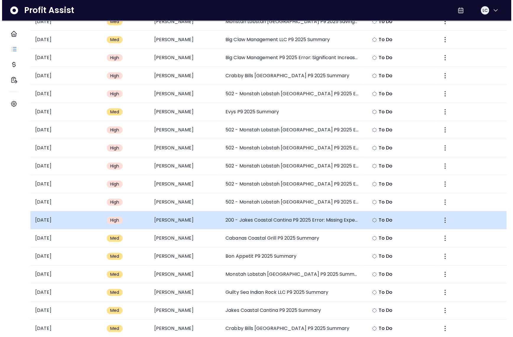
scroll to position [92, 0]
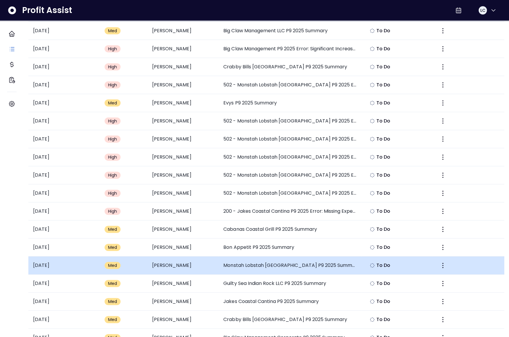
click at [298, 263] on td "Monstah Lobstah [GEOGRAPHIC_DATA] P9 2025 Summary" at bounding box center [290, 265] width 143 height 18
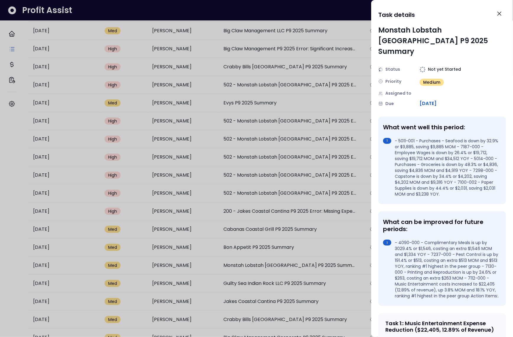
click at [304, 178] on div at bounding box center [256, 168] width 513 height 337
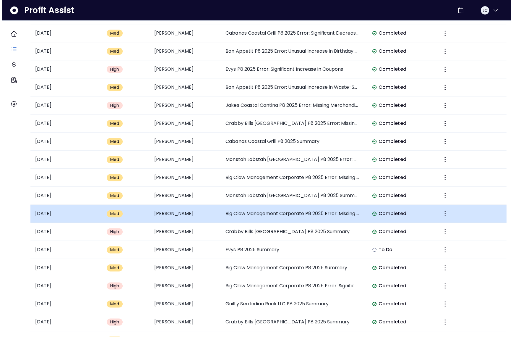
scroll to position [634, 0]
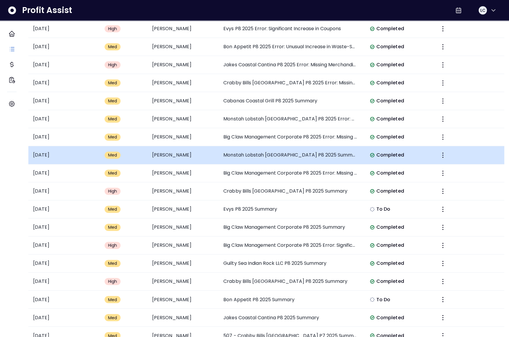
click at [306, 151] on td "Monstah Lobstah [GEOGRAPHIC_DATA] P8 2025 Summary" at bounding box center [290, 155] width 143 height 18
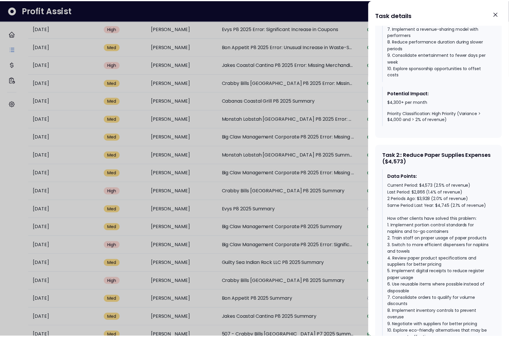
scroll to position [468, 0]
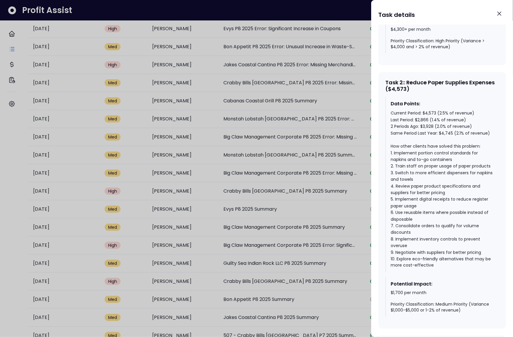
click at [320, 155] on div at bounding box center [256, 168] width 513 height 337
